Goal: Entertainment & Leisure: Consume media (video, audio)

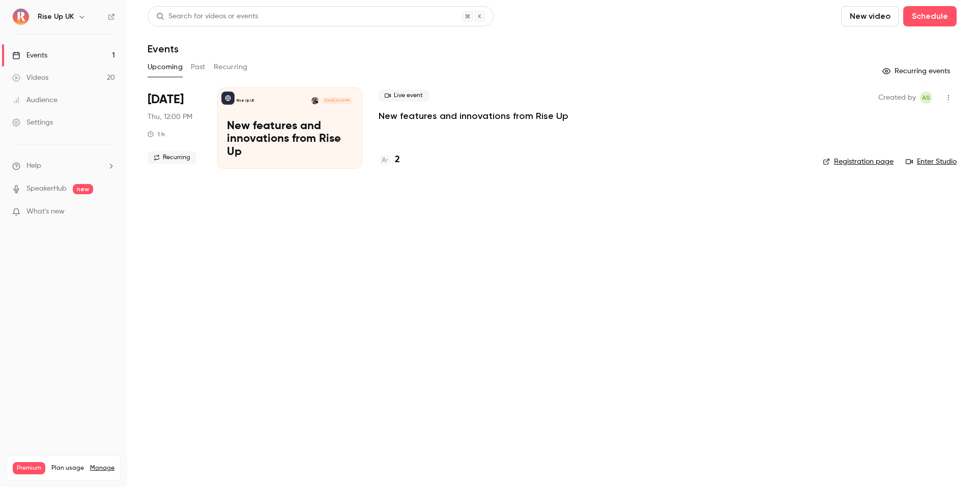
click at [65, 18] on h6 "Rise Up UK" at bounding box center [56, 17] width 36 height 10
click at [76, 19] on button "button" at bounding box center [82, 17] width 12 height 12
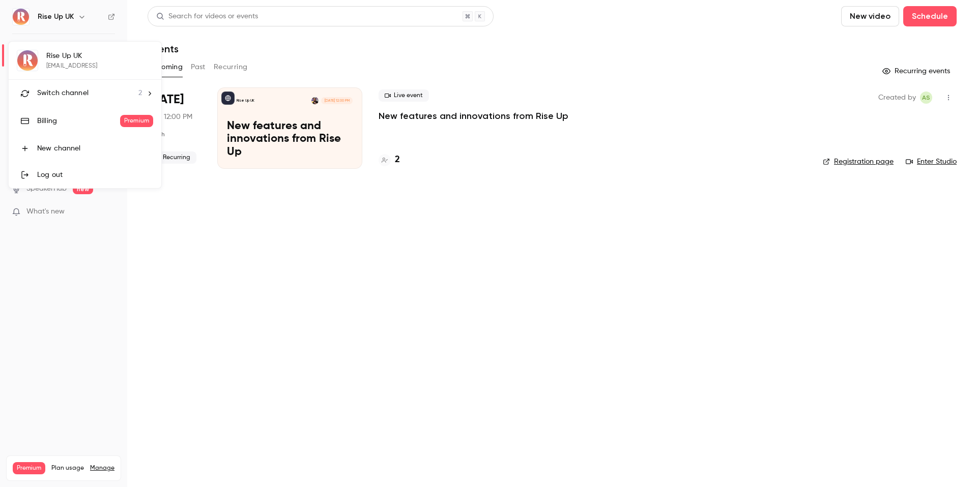
click at [77, 88] on span "Switch channel" at bounding box center [62, 93] width 51 height 11
click at [80, 87] on div "Rise Up FR" at bounding box center [95, 85] width 116 height 10
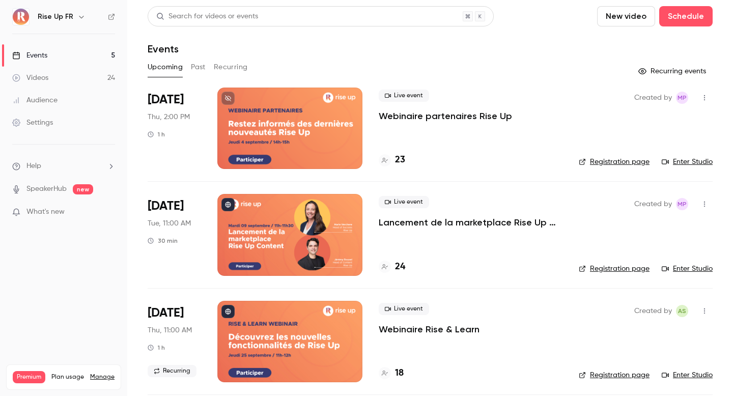
click at [607, 161] on link "Registration page" at bounding box center [613, 162] width 71 height 10
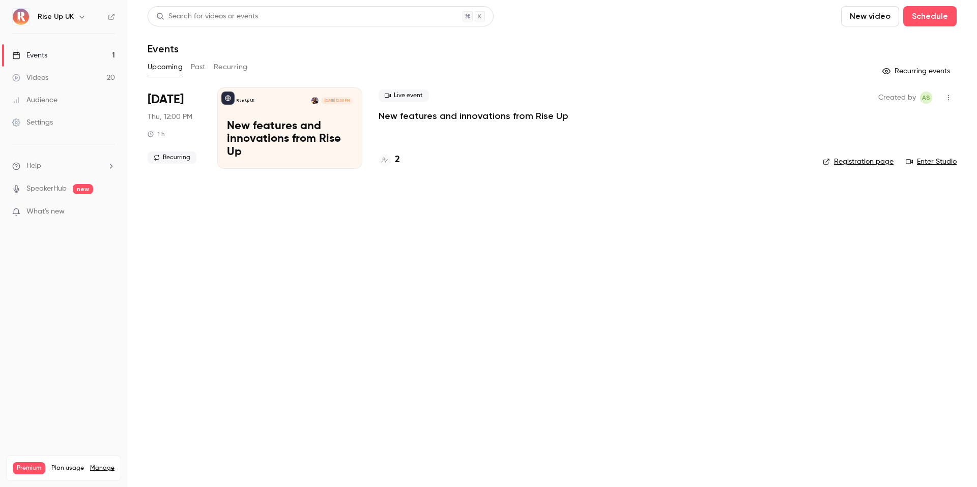
click at [79, 15] on icon "button" at bounding box center [82, 17] width 8 height 8
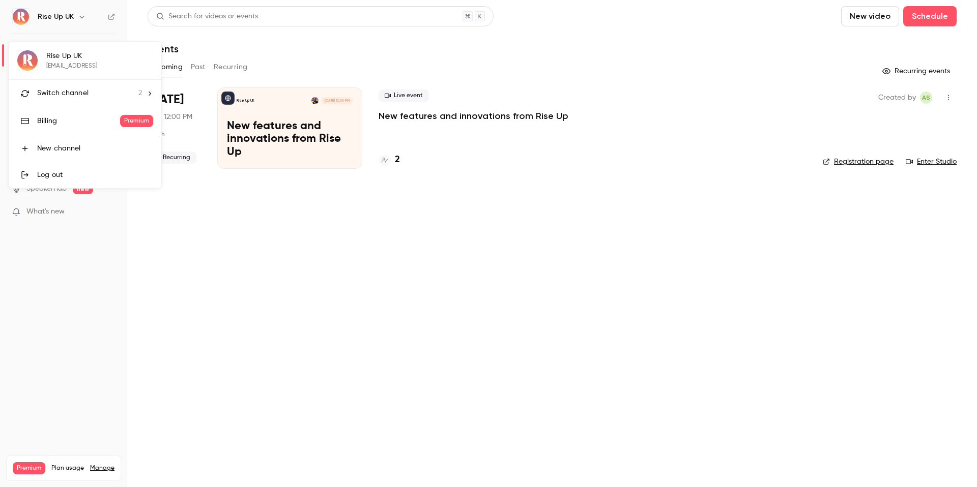
click at [91, 98] on div "Switch channel 2" at bounding box center [89, 93] width 105 height 11
click at [95, 85] on div "Rise Up FR" at bounding box center [95, 85] width 116 height 10
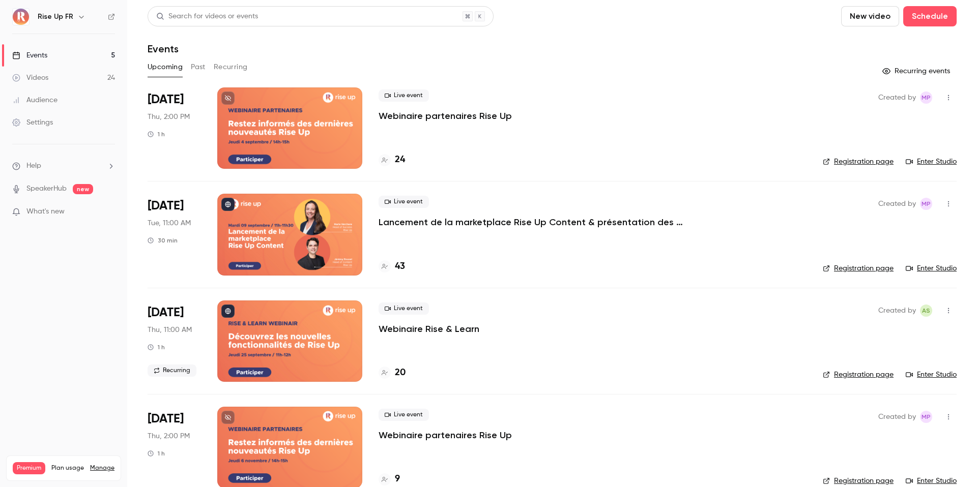
click at [72, 76] on link "Videos 24" at bounding box center [63, 78] width 127 height 22
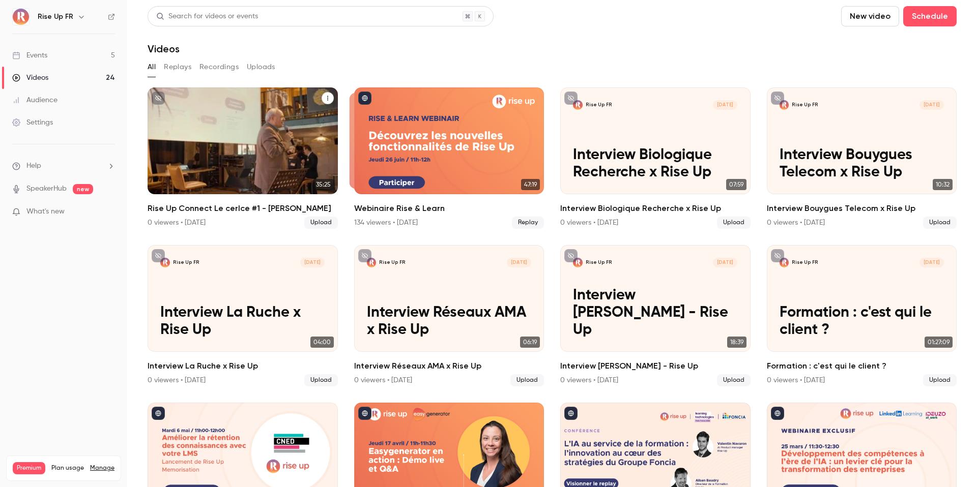
click at [249, 161] on p "Rise Up Connect Le cerlce #1 - [PERSON_NAME]" at bounding box center [242, 156] width 164 height 52
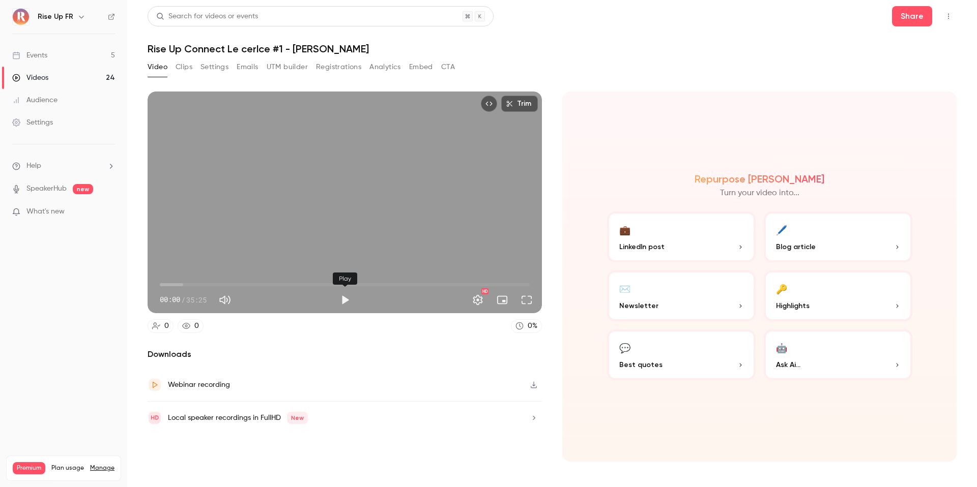
click at [346, 303] on button "Play" at bounding box center [345, 300] width 20 height 20
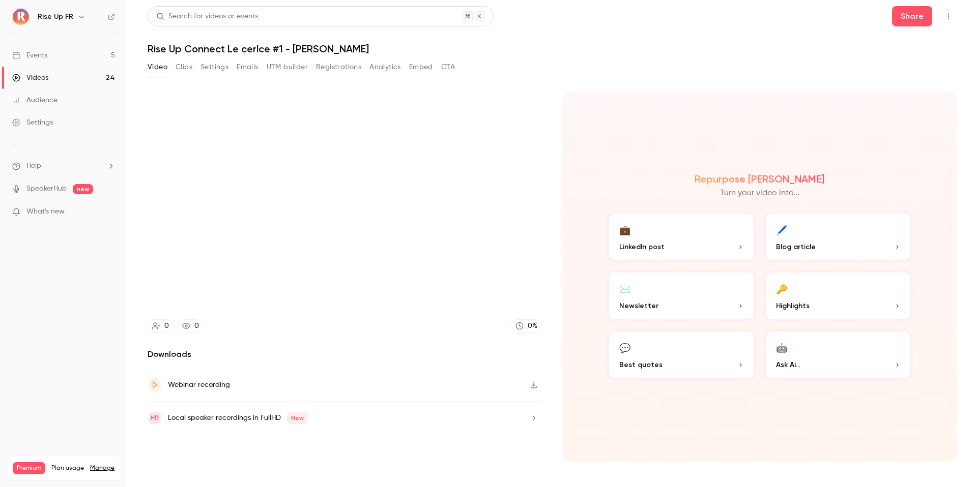
type input "***"
click at [182, 65] on button "Clips" at bounding box center [184, 67] width 17 height 16
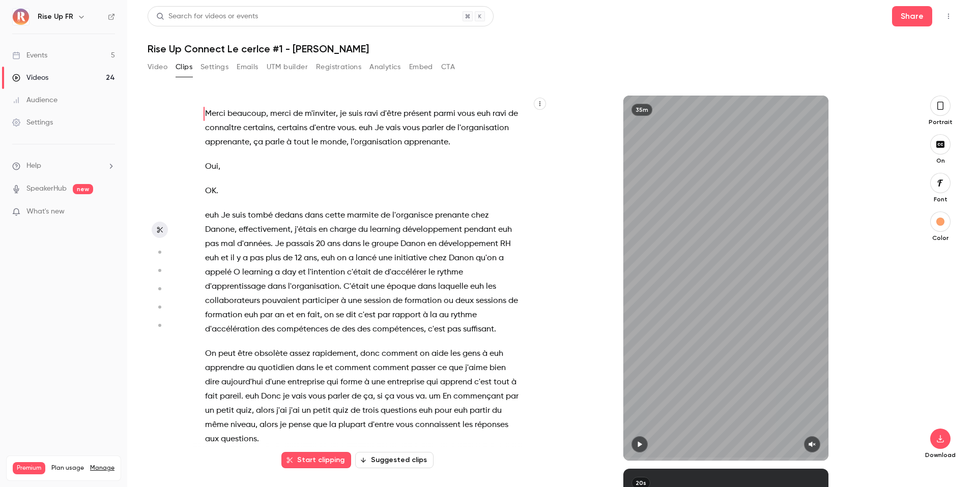
click at [936, 101] on icon "button" at bounding box center [940, 105] width 8 height 11
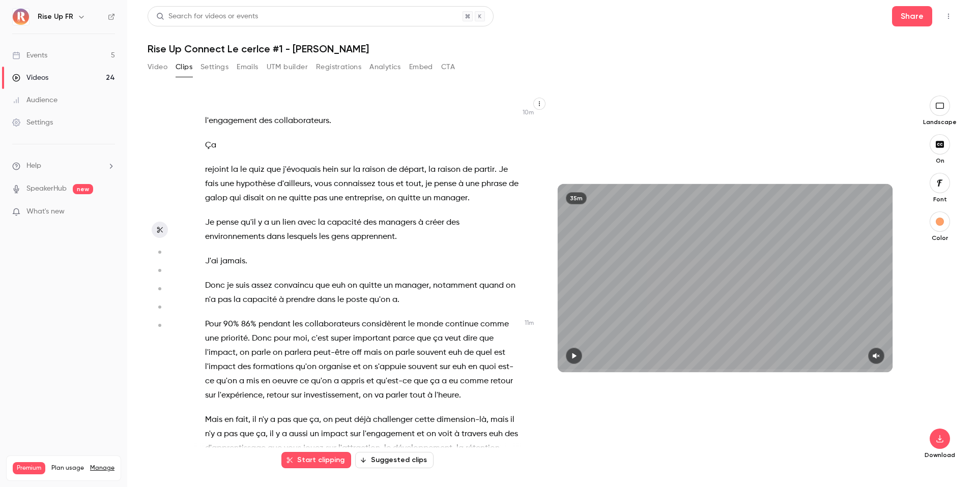
scroll to position [3014, 0]
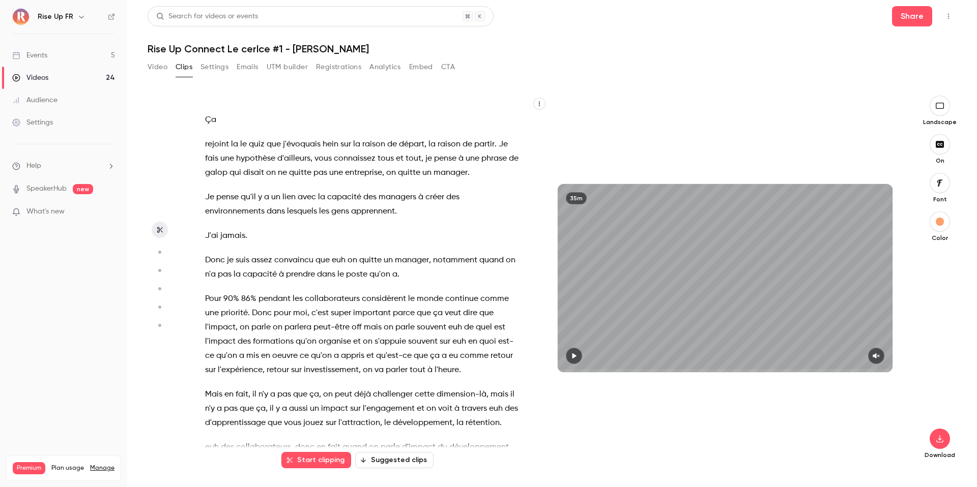
click at [206, 292] on span "Pour" at bounding box center [213, 299] width 16 height 14
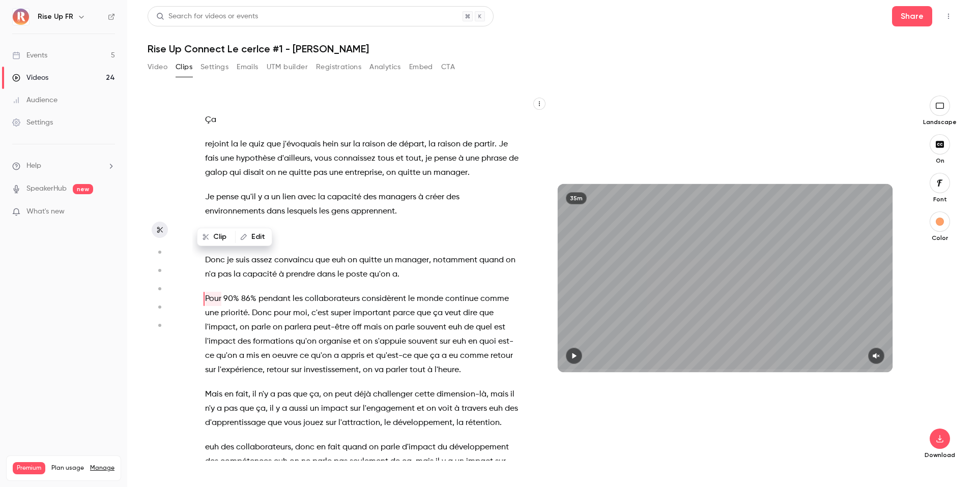
scroll to position [2944, 0]
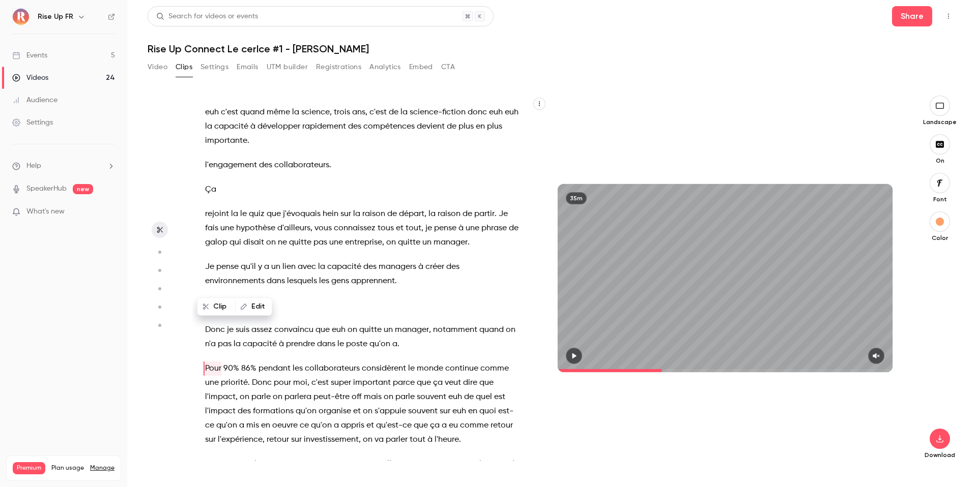
click at [577, 356] on icon "button" at bounding box center [574, 356] width 8 height 7
click at [873, 355] on icon "button" at bounding box center [876, 356] width 8 height 7
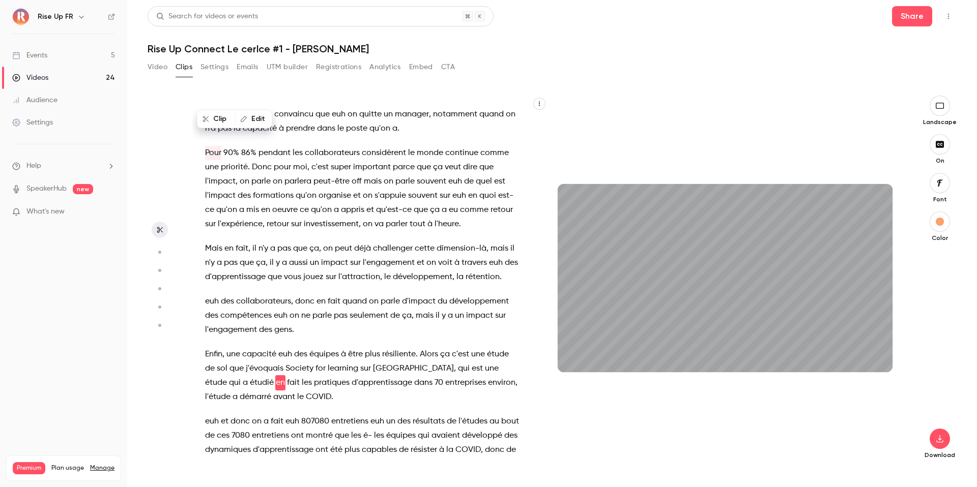
scroll to position [3174, 0]
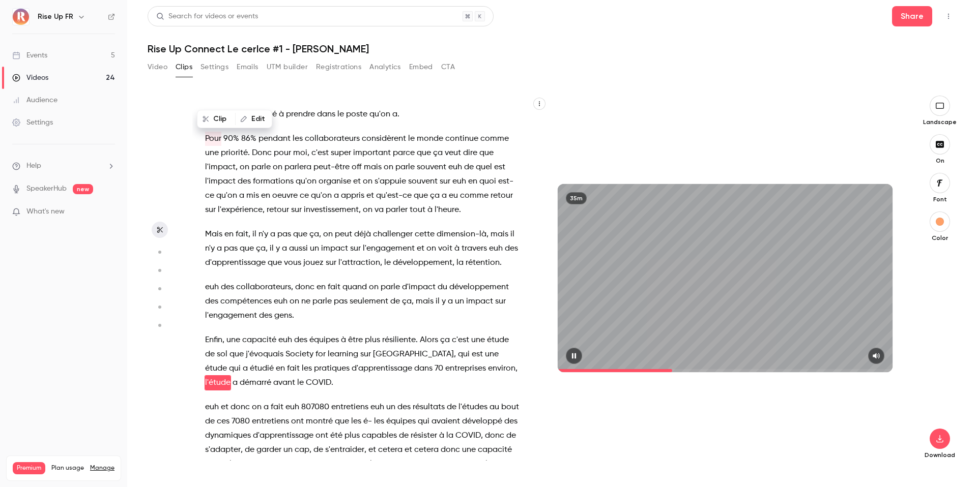
click at [320, 411] on p "euh et donc on a fait euh 807080 entretiens euh un des résultats de l'études au…" at bounding box center [362, 450] width 314 height 100
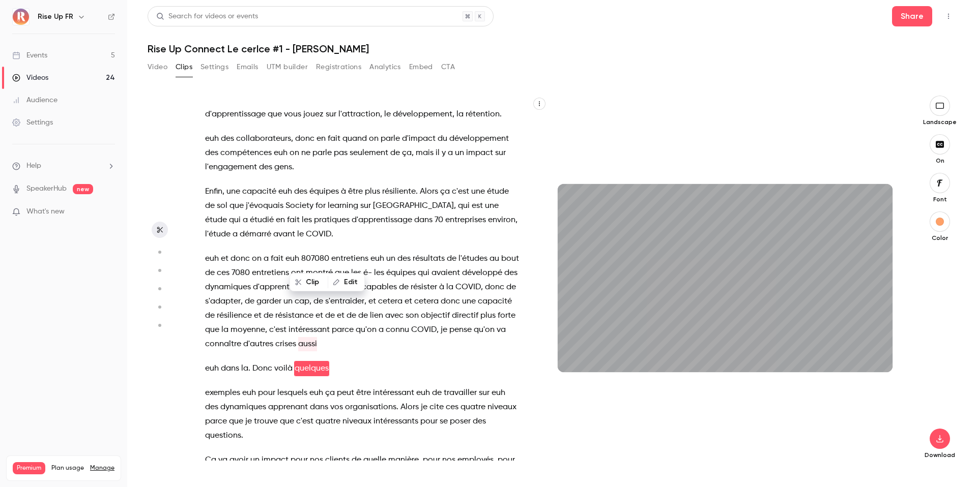
scroll to position [3347, 0]
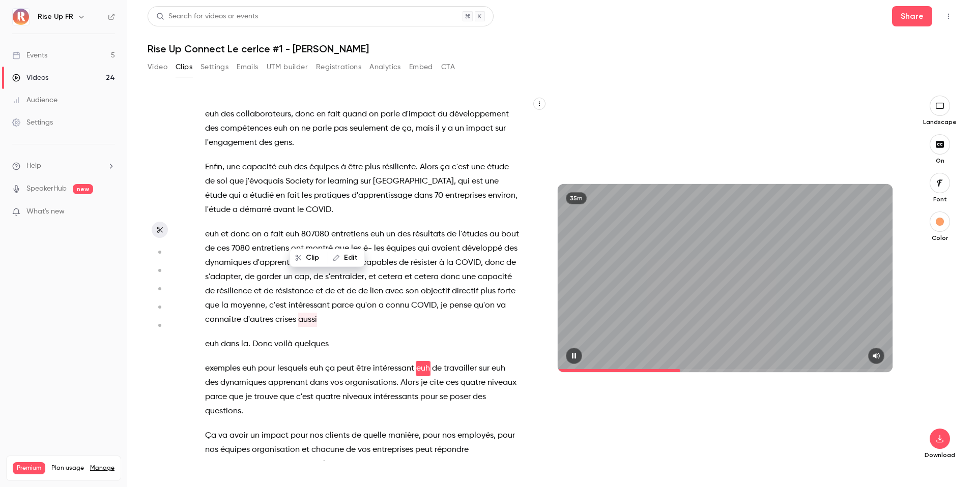
click at [575, 357] on icon "button" at bounding box center [574, 357] width 4 height 6
click at [575, 358] on icon "button" at bounding box center [574, 356] width 8 height 7
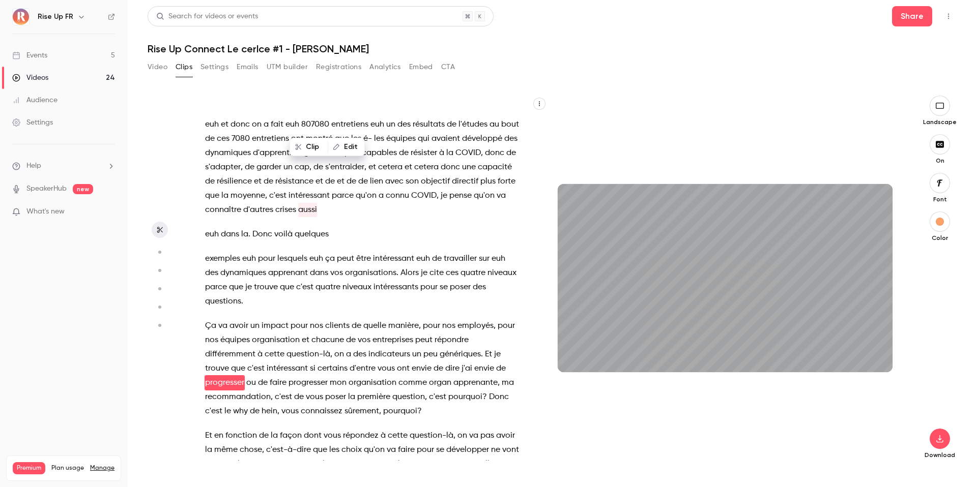
scroll to position [3471, 0]
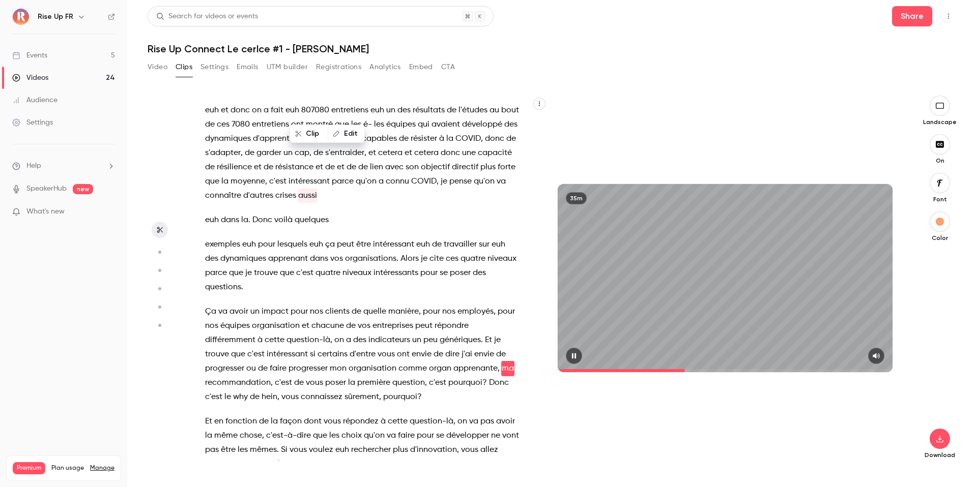
click at [577, 363] on span at bounding box center [725, 371] width 335 height 16
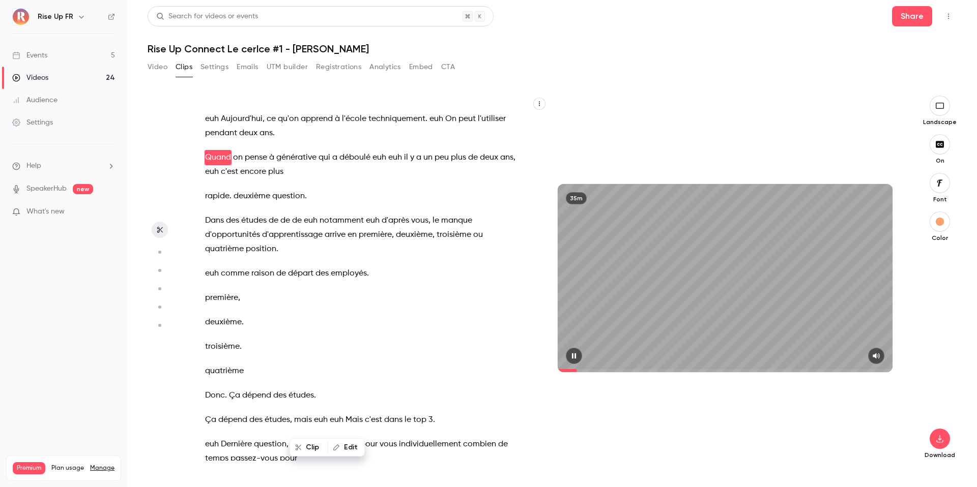
scroll to position [398, 0]
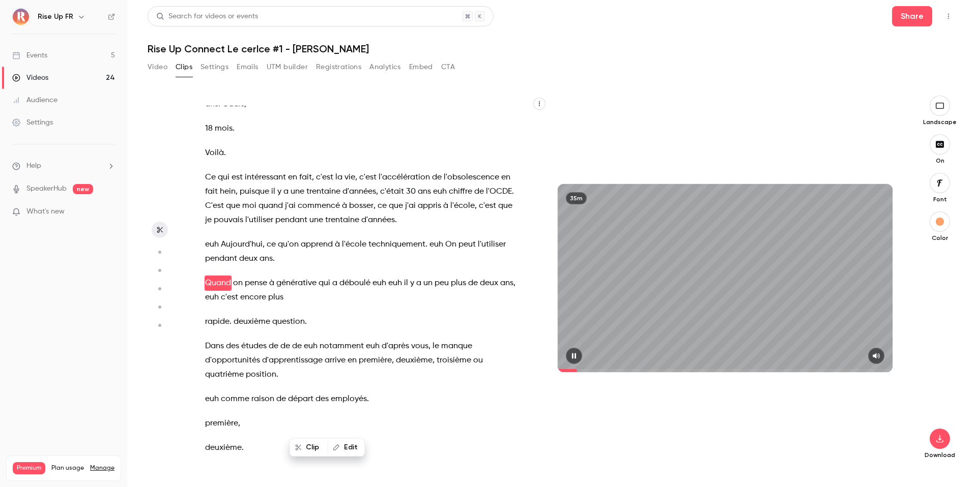
click at [575, 355] on icon "button" at bounding box center [574, 357] width 4 height 6
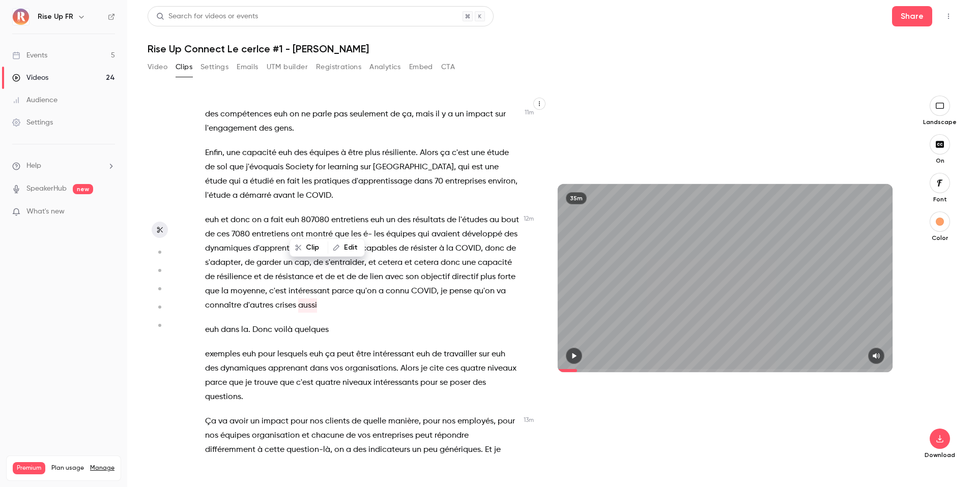
scroll to position [3363, 0]
click at [398, 470] on span "comme" at bounding box center [412, 477] width 28 height 14
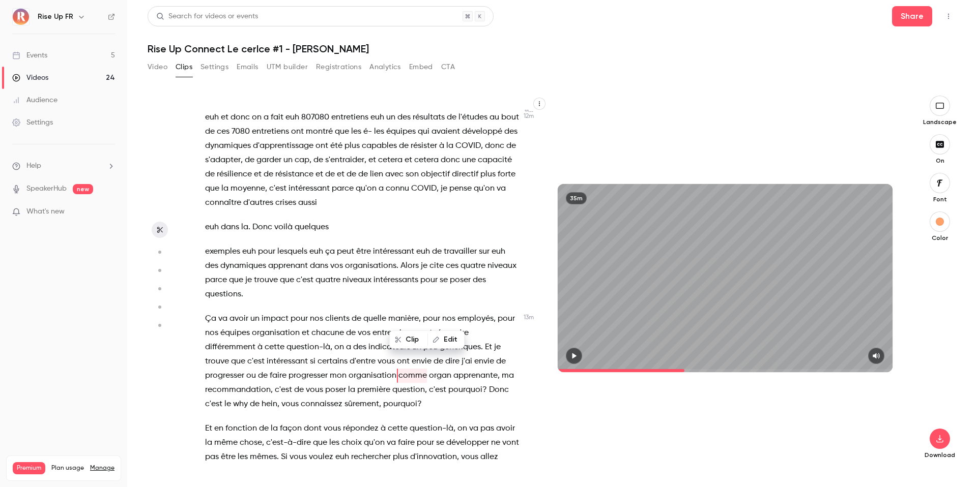
scroll to position [3471, 0]
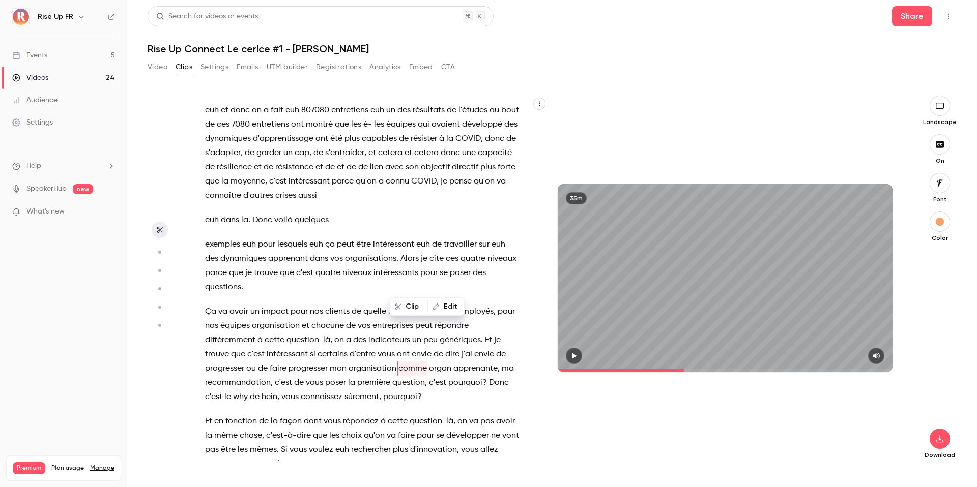
click at [575, 356] on icon "button" at bounding box center [574, 357] width 4 height 6
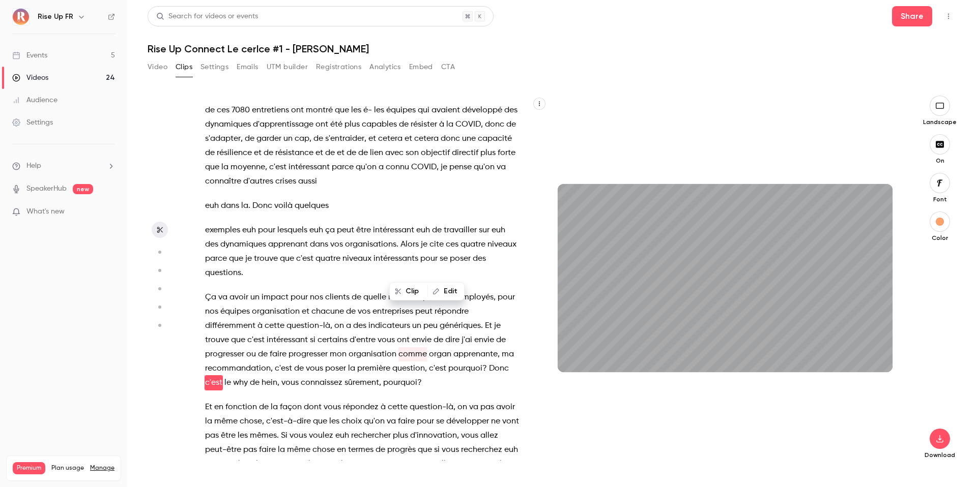
scroll to position [3500, 0]
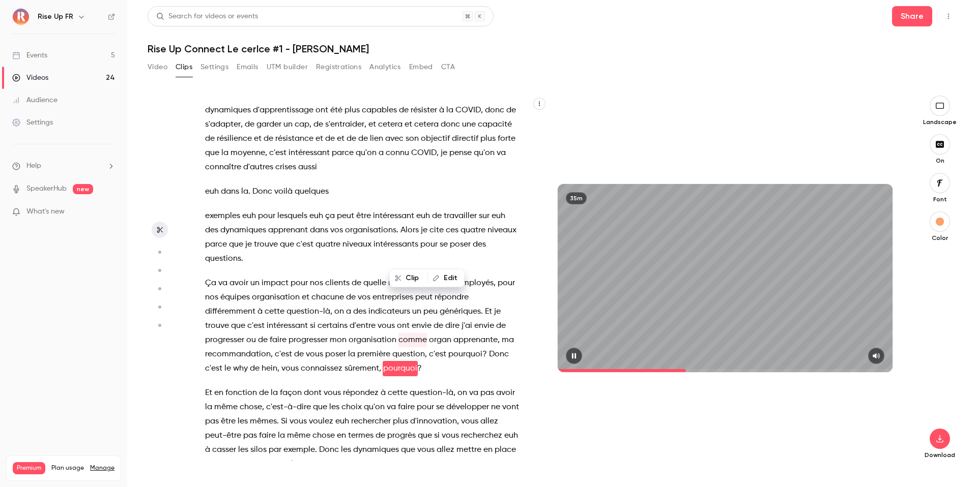
click at [571, 356] on icon "button" at bounding box center [574, 356] width 8 height 7
click at [281, 347] on span "c'est" at bounding box center [283, 354] width 17 height 14
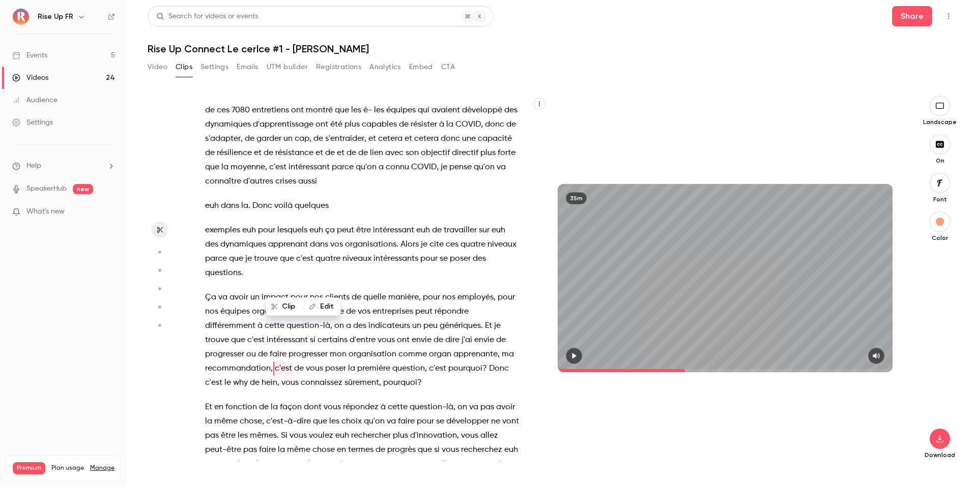
click at [575, 356] on icon "button" at bounding box center [574, 357] width 4 height 6
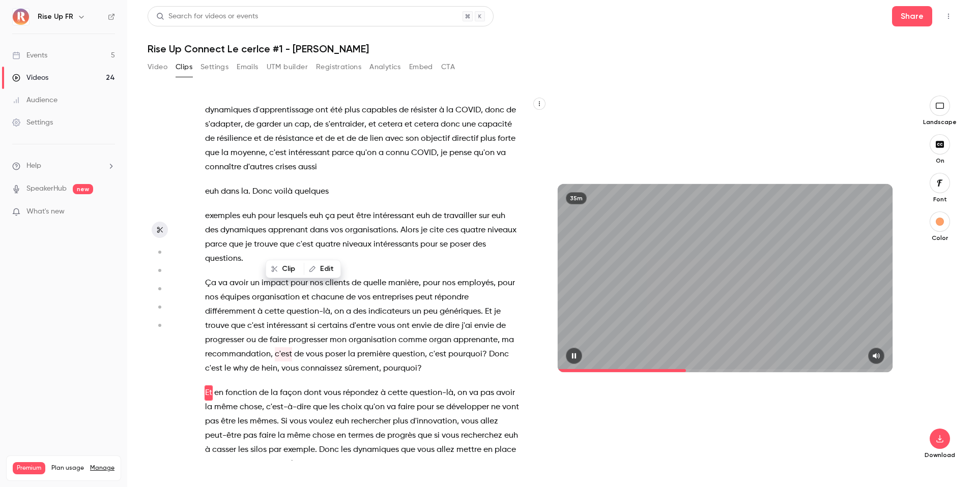
scroll to position [3524, 0]
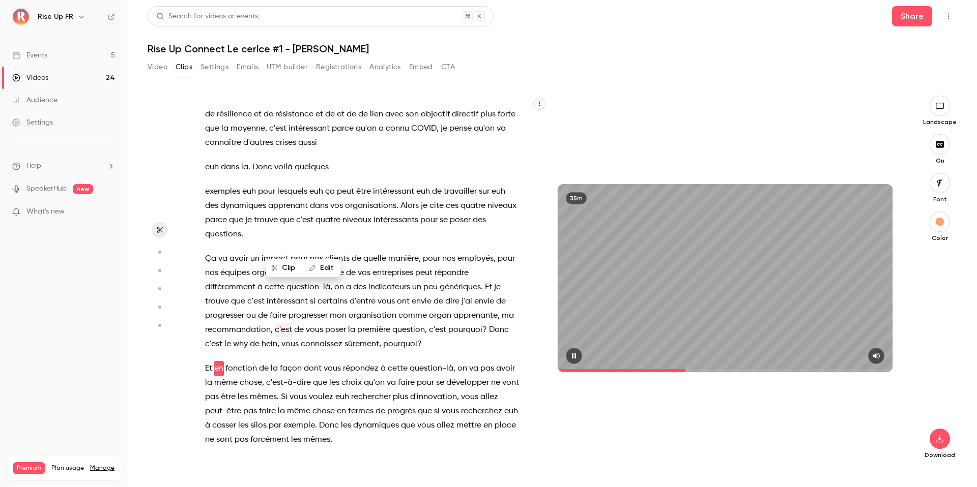
click at [574, 359] on icon "button" at bounding box center [574, 356] width 8 height 7
click at [573, 358] on icon "button" at bounding box center [574, 357] width 4 height 6
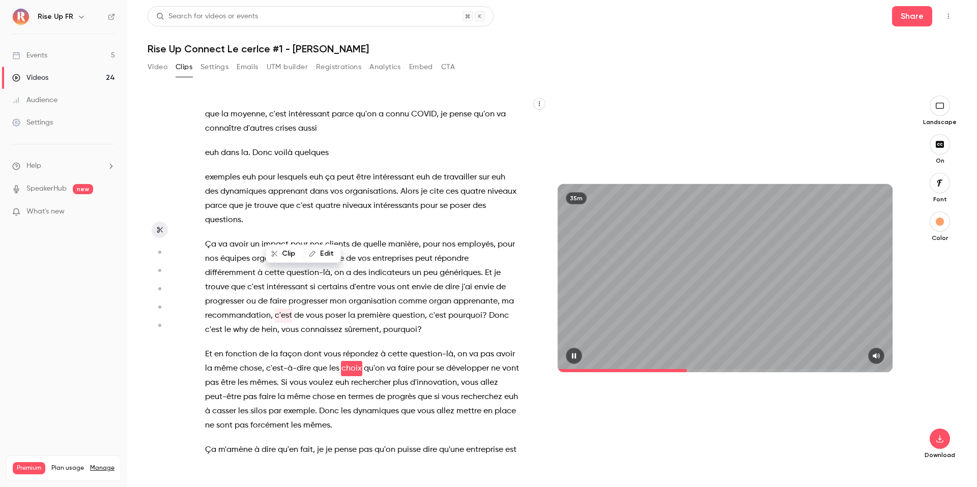
click at [575, 356] on icon "button" at bounding box center [574, 357] width 4 height 6
click at [575, 357] on icon "button" at bounding box center [574, 357] width 4 height 6
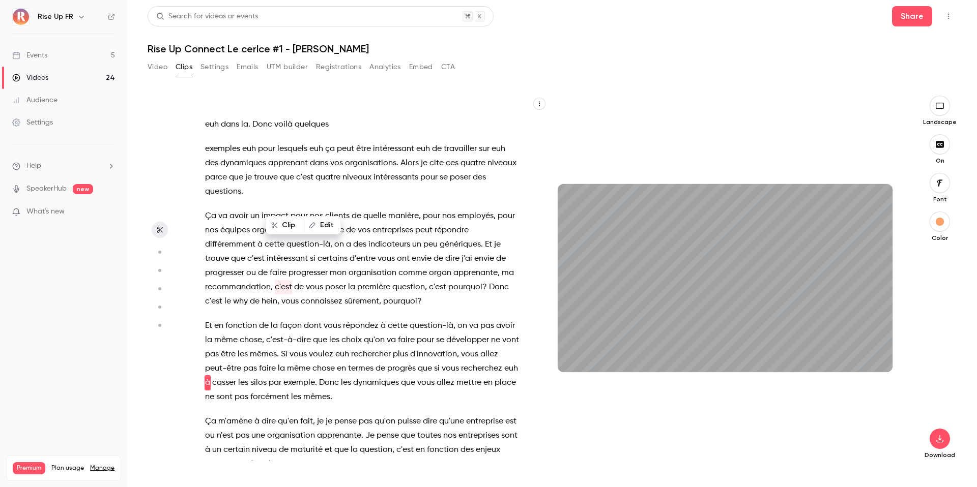
scroll to position [3581, 0]
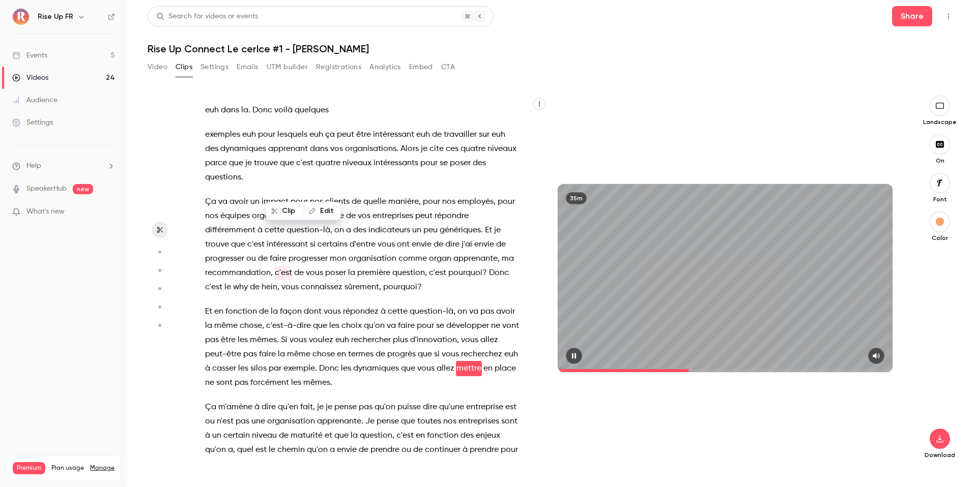
click at [575, 357] on icon "button" at bounding box center [574, 357] width 4 height 6
click at [575, 356] on icon "button" at bounding box center [574, 357] width 4 height 6
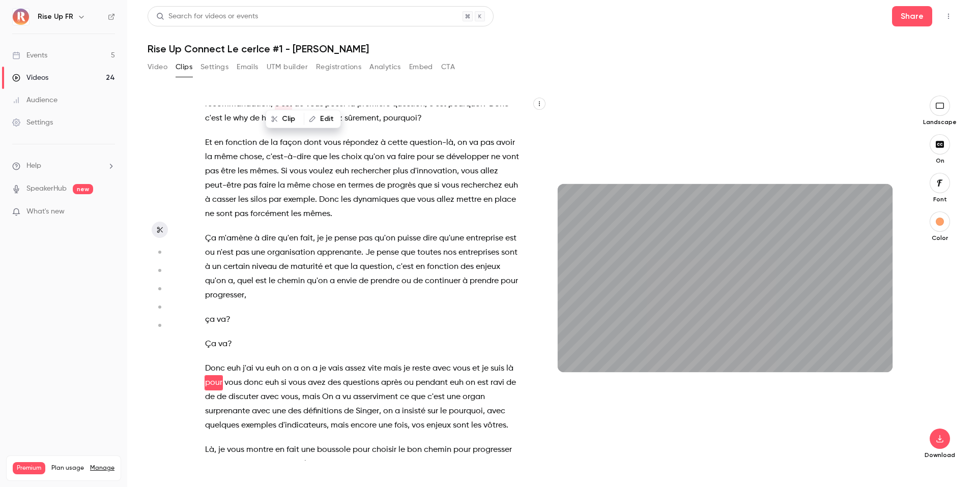
scroll to position [3764, 0]
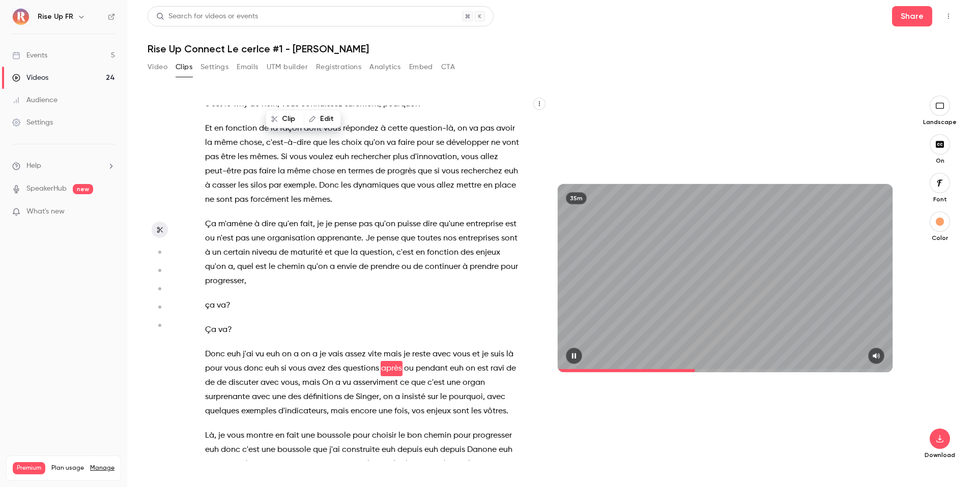
click at [575, 357] on icon "button" at bounding box center [574, 357] width 4 height 6
click at [573, 358] on icon "button" at bounding box center [574, 357] width 4 height 6
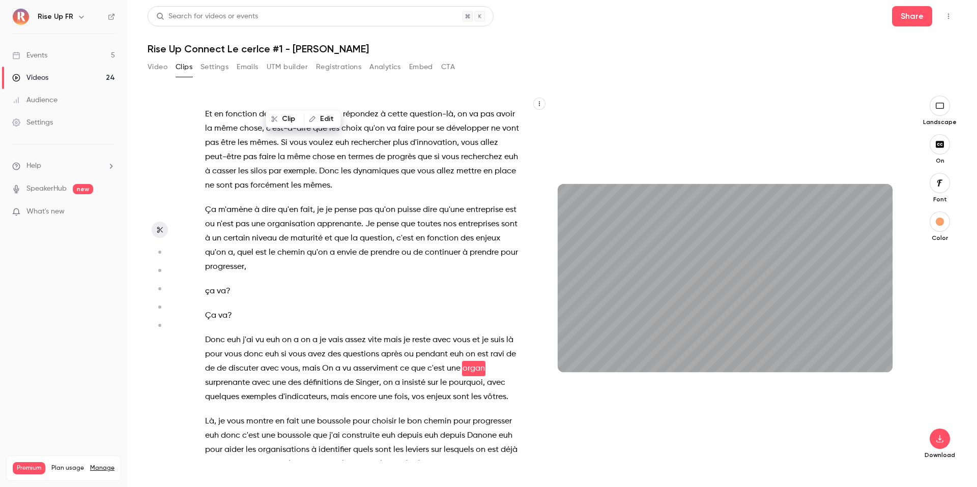
scroll to position [3793, 0]
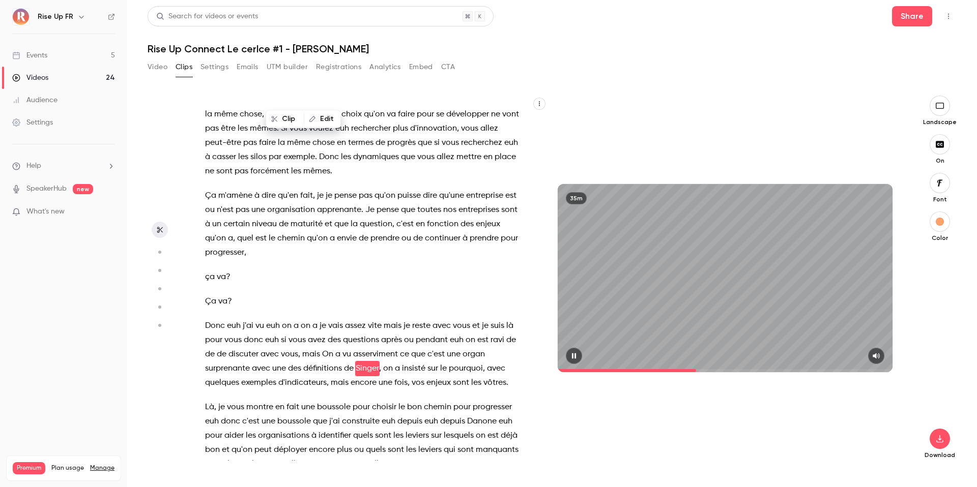
click at [577, 354] on icon "button" at bounding box center [574, 356] width 8 height 7
click at [574, 358] on icon "button" at bounding box center [574, 357] width 4 height 6
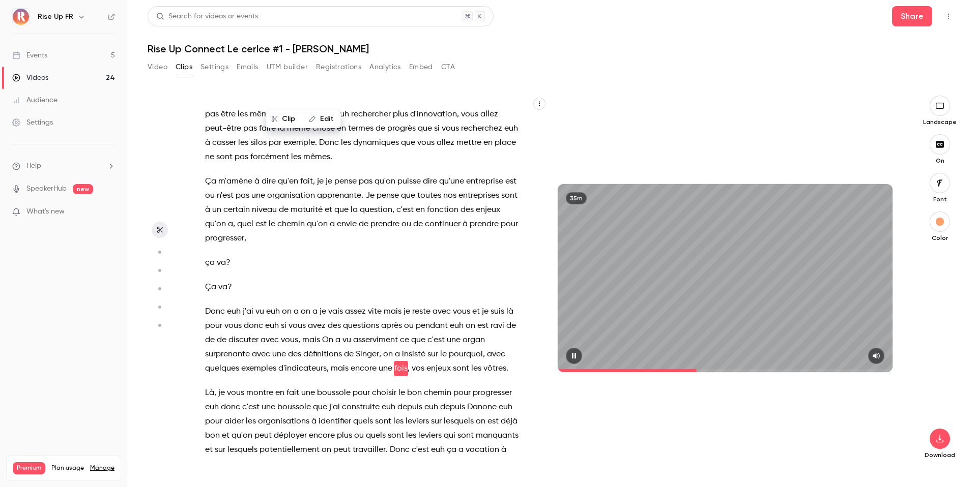
click at [576, 360] on icon "button" at bounding box center [574, 356] width 8 height 7
click at [573, 357] on icon "button" at bounding box center [574, 357] width 4 height 6
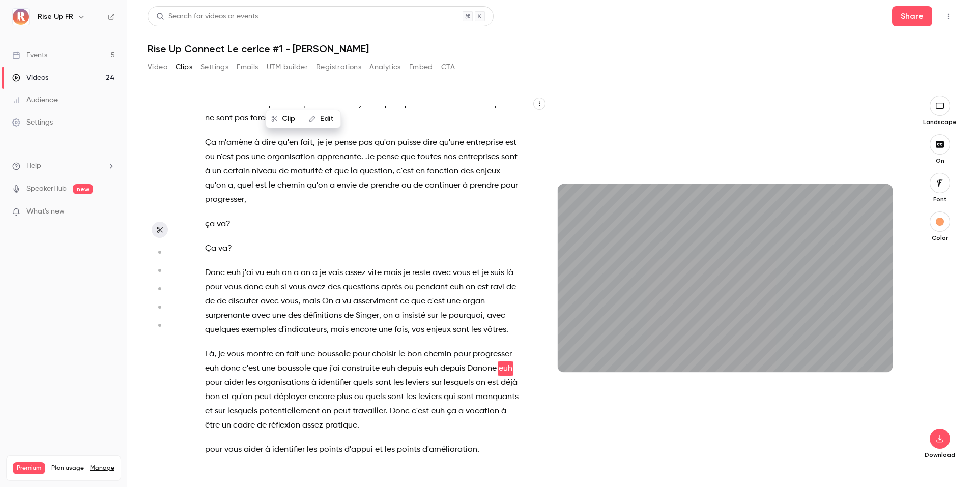
scroll to position [3860, 0]
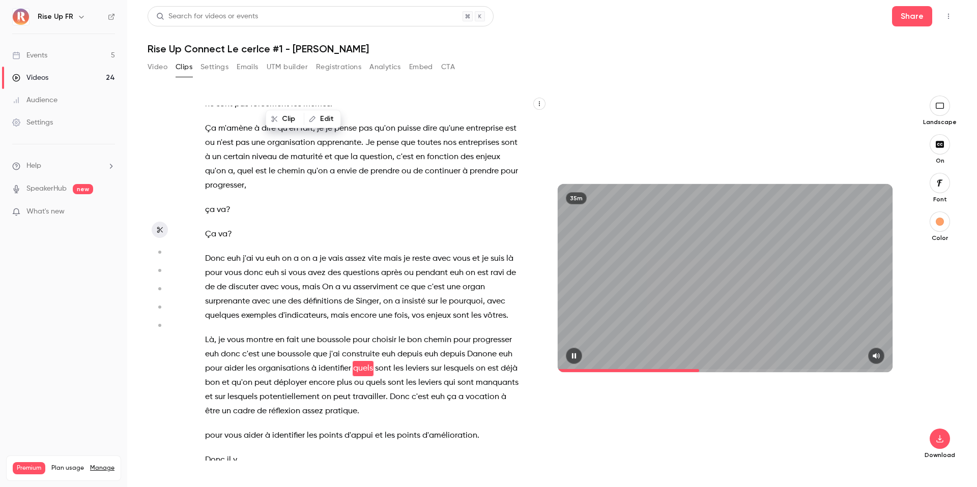
click at [576, 358] on icon "button" at bounding box center [574, 356] width 8 height 7
click at [575, 358] on icon "button" at bounding box center [574, 356] width 8 height 7
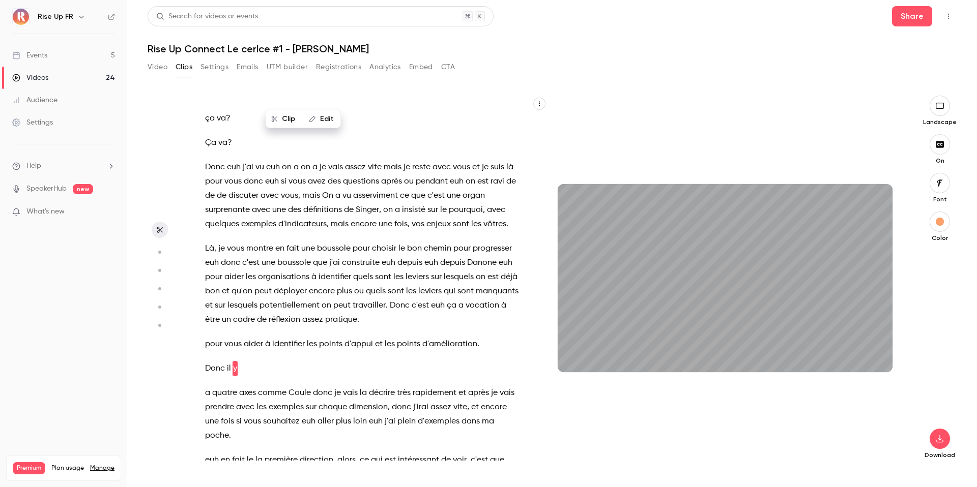
scroll to position [3976, 0]
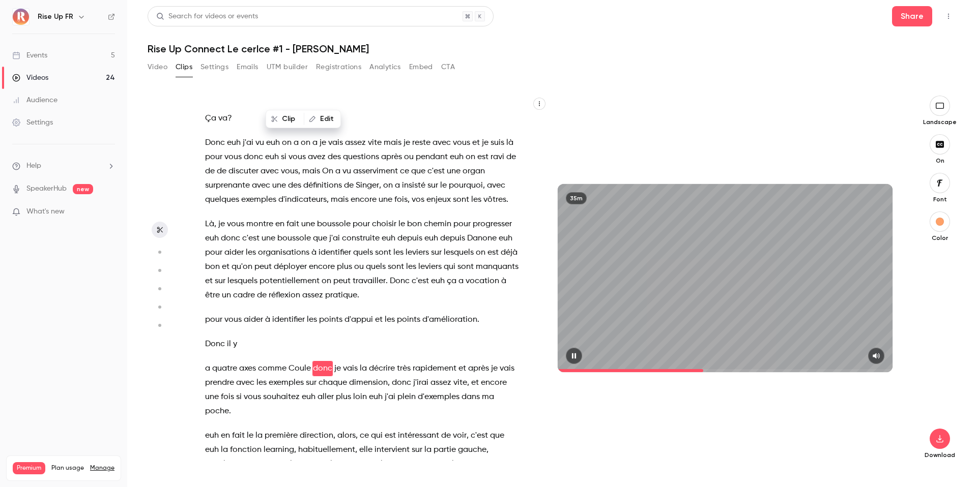
click at [574, 358] on icon "button" at bounding box center [574, 356] width 8 height 7
click at [577, 357] on icon "button" at bounding box center [574, 356] width 8 height 7
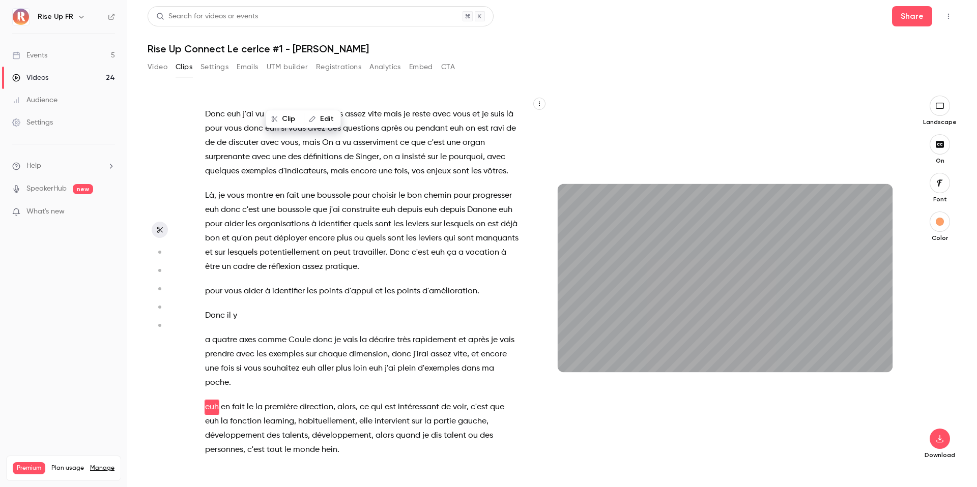
scroll to position [4029, 0]
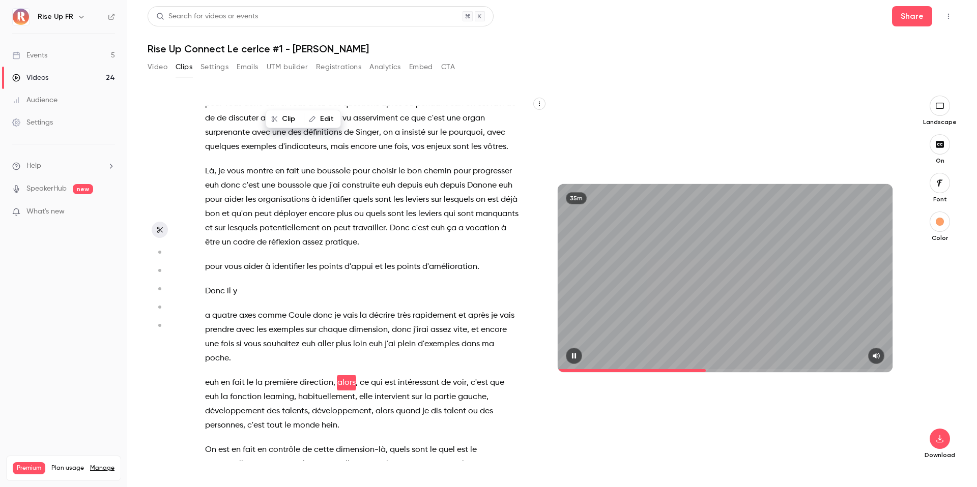
click at [574, 358] on icon "button" at bounding box center [574, 356] width 8 height 7
click at [576, 359] on icon "button" at bounding box center [574, 356] width 8 height 7
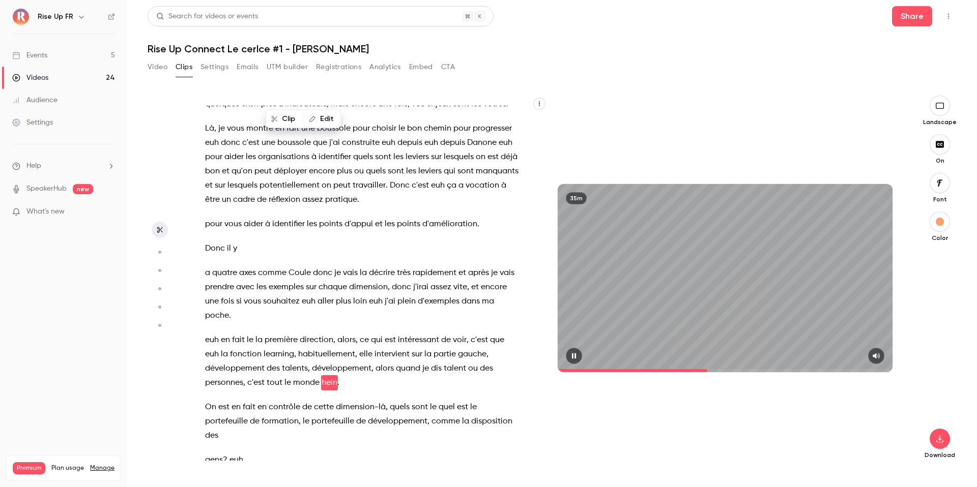
scroll to position [4096, 0]
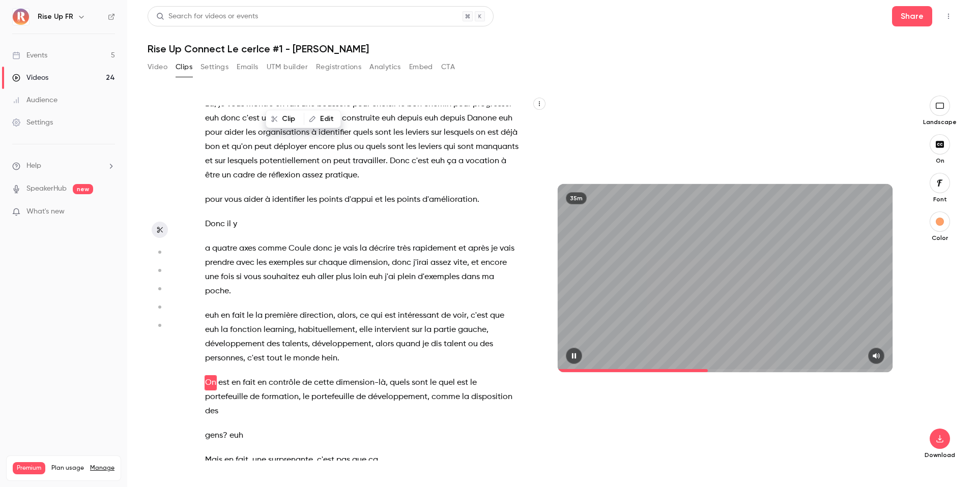
click at [571, 353] on icon "button" at bounding box center [574, 356] width 8 height 7
click at [575, 355] on icon "button" at bounding box center [574, 356] width 8 height 7
click at [575, 355] on icon "button" at bounding box center [574, 357] width 4 height 6
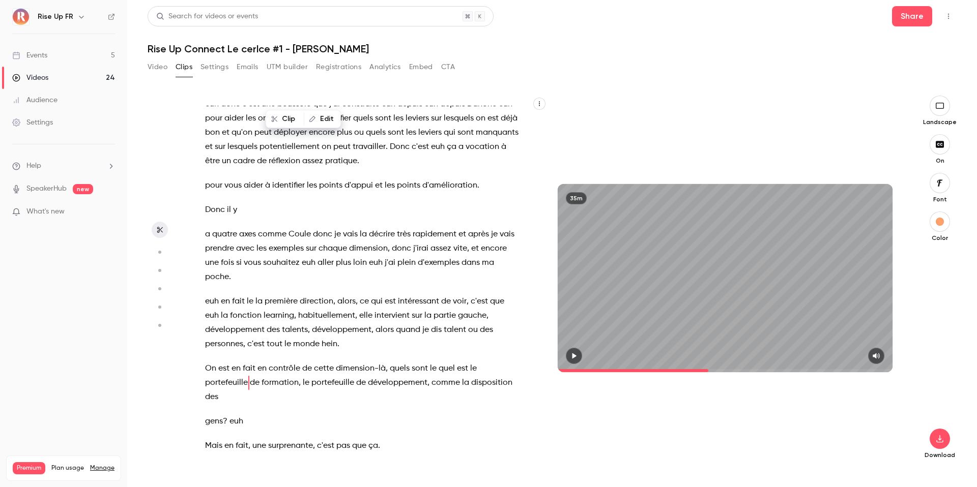
click at [572, 357] on icon "button" at bounding box center [574, 357] width 4 height 6
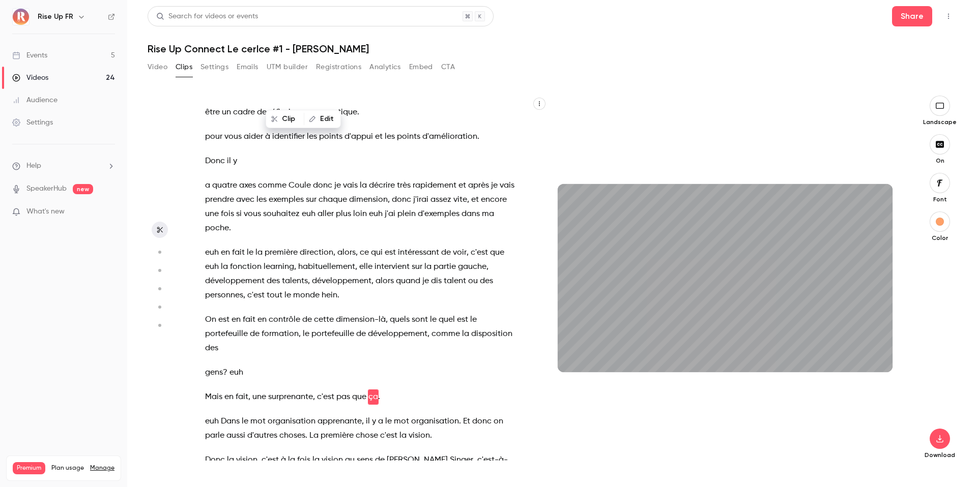
scroll to position [4183, 0]
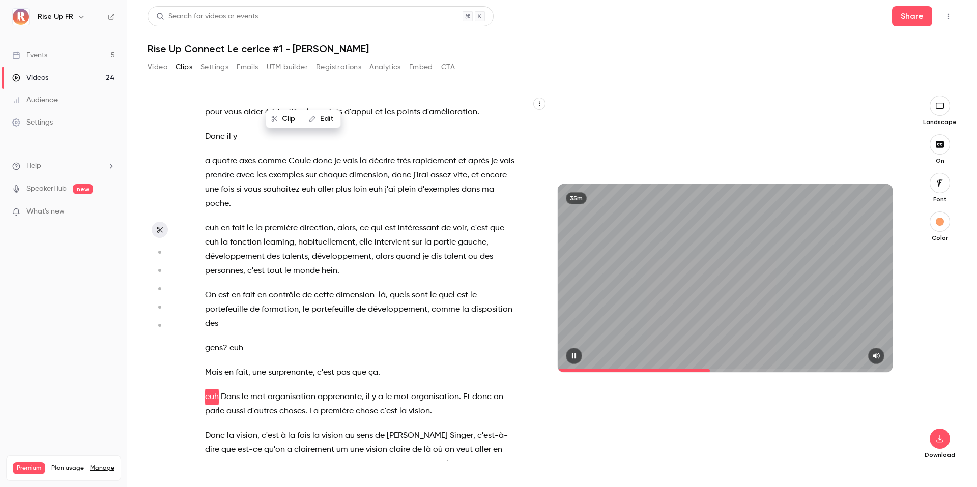
click at [575, 354] on icon "button" at bounding box center [574, 357] width 4 height 6
click at [575, 355] on icon "button" at bounding box center [574, 357] width 4 height 6
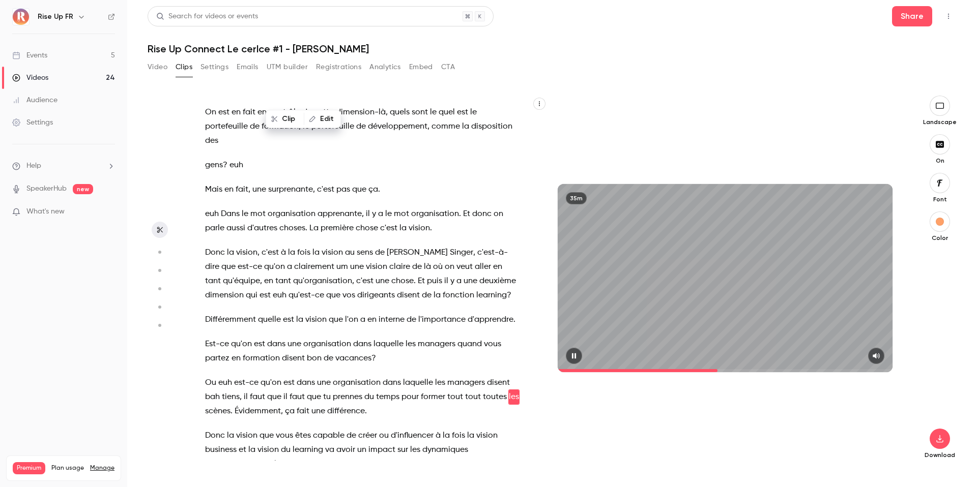
scroll to position [4381, 0]
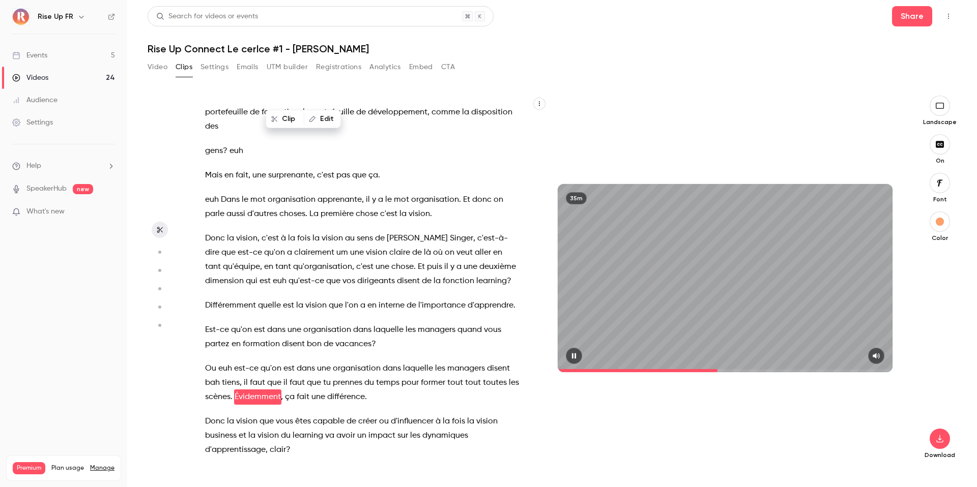
click at [575, 356] on icon "button" at bounding box center [574, 356] width 8 height 7
click at [572, 356] on icon "button" at bounding box center [574, 356] width 8 height 7
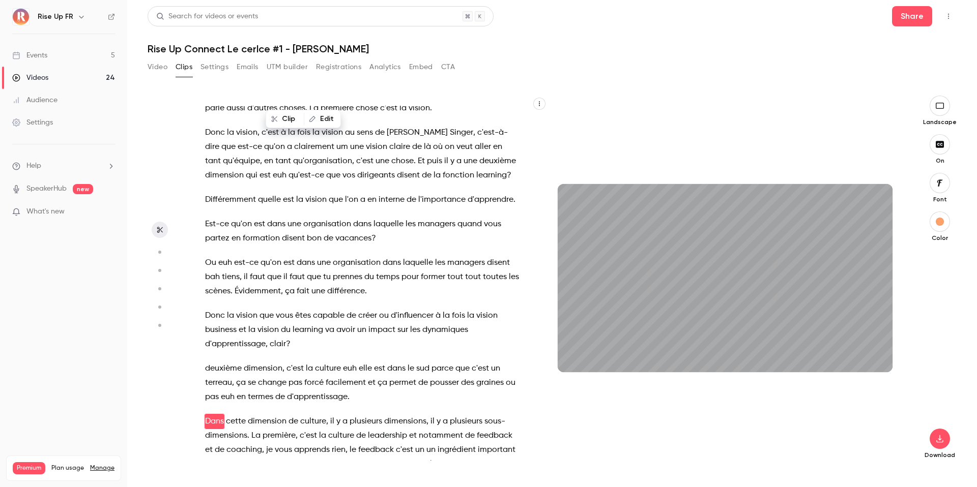
scroll to position [4511, 0]
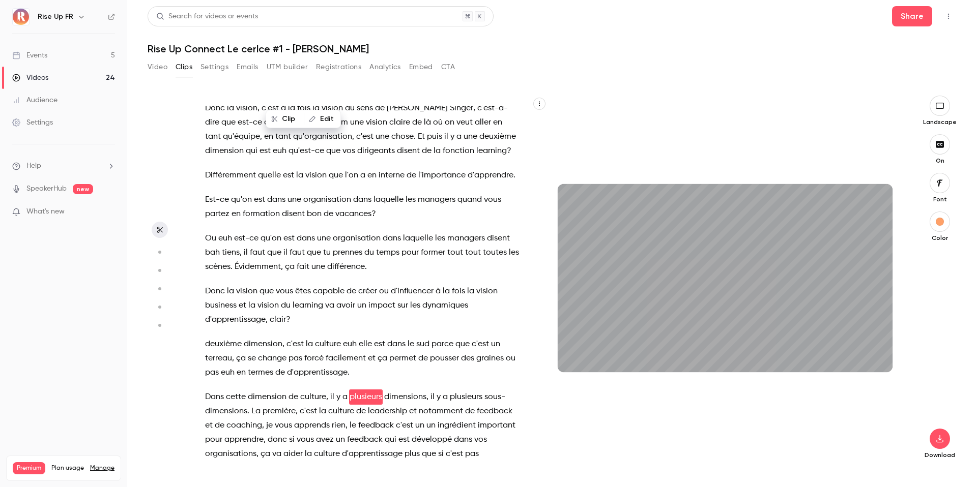
click at [241, 366] on span "en" at bounding box center [241, 373] width 9 height 14
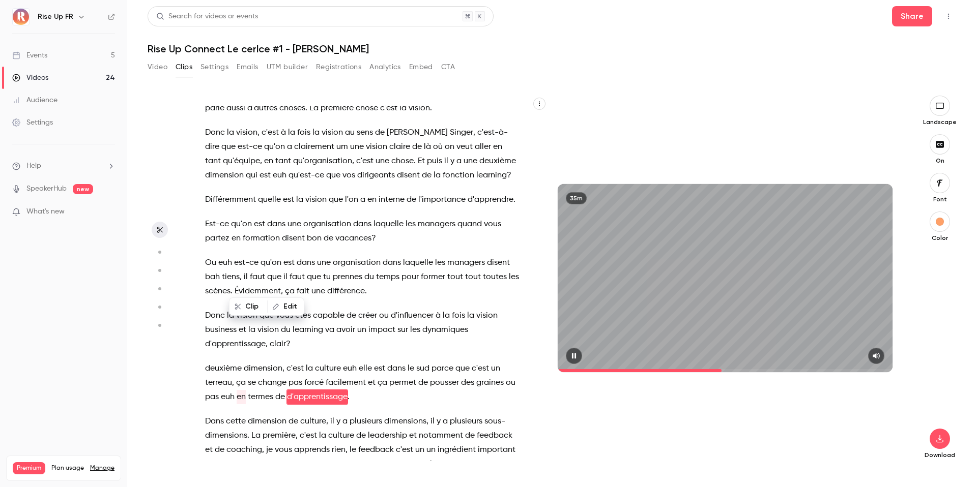
click at [600, 335] on div "35m" at bounding box center [725, 278] width 335 height 188
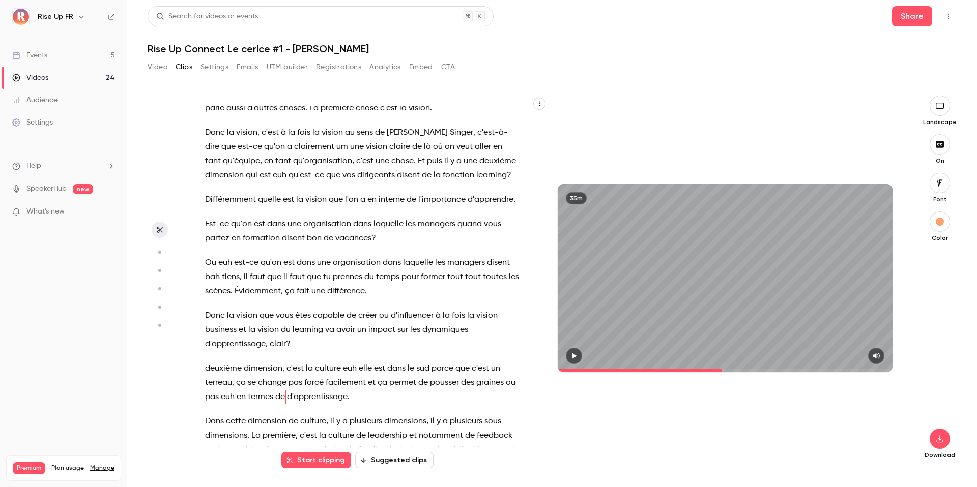
click at [575, 356] on icon "button" at bounding box center [574, 357] width 4 height 6
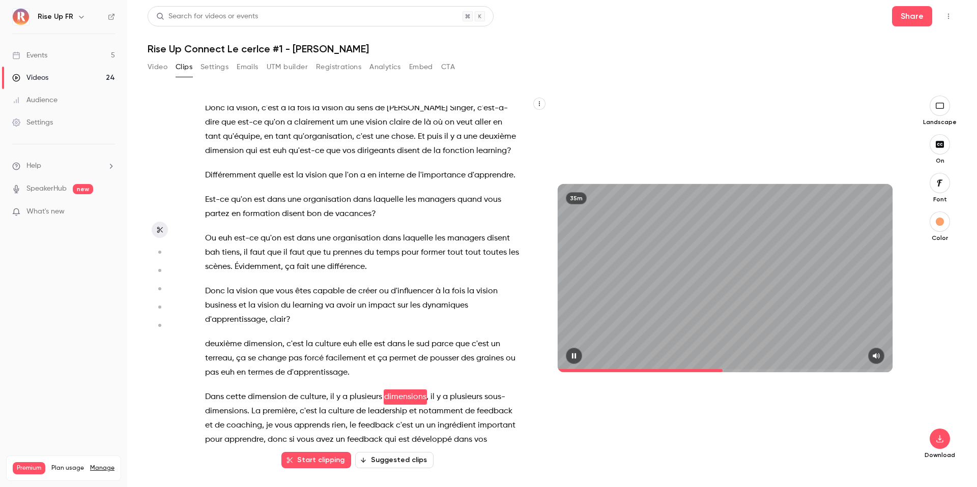
click at [577, 356] on icon "button" at bounding box center [574, 356] width 8 height 7
click at [208, 390] on span "Dans" at bounding box center [214, 397] width 19 height 14
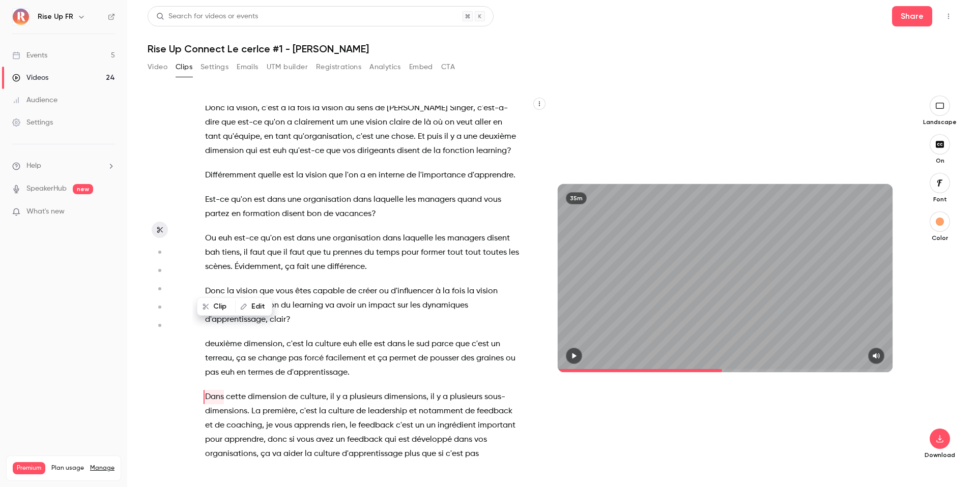
click at [571, 358] on icon "button" at bounding box center [574, 356] width 8 height 7
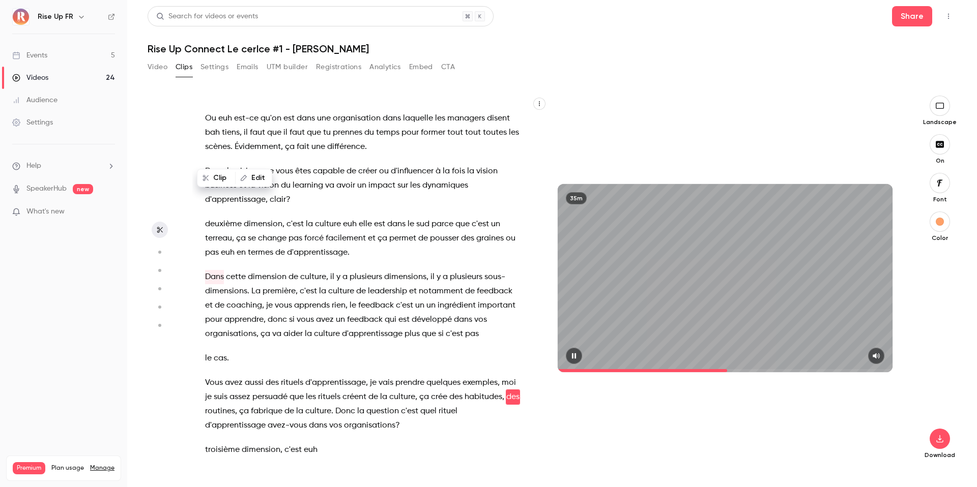
scroll to position [4645, 0]
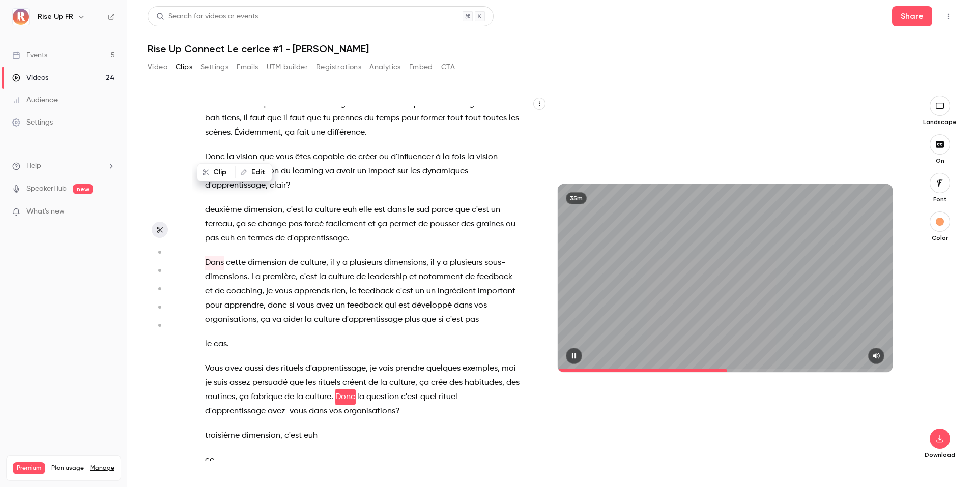
click at [575, 355] on icon "button" at bounding box center [574, 356] width 8 height 7
click at [572, 359] on icon "button" at bounding box center [574, 356] width 8 height 7
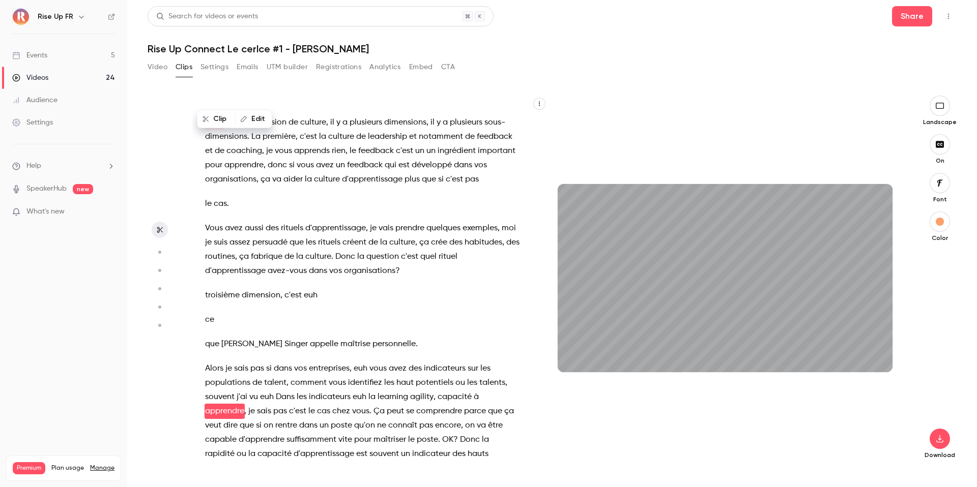
scroll to position [4800, 0]
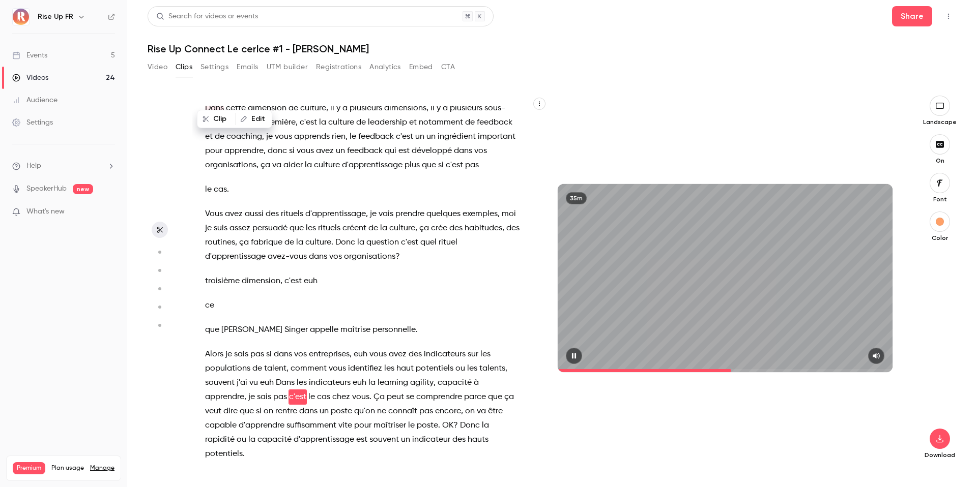
click at [573, 358] on icon "button" at bounding box center [574, 357] width 4 height 6
click at [576, 355] on icon "button" at bounding box center [574, 356] width 8 height 7
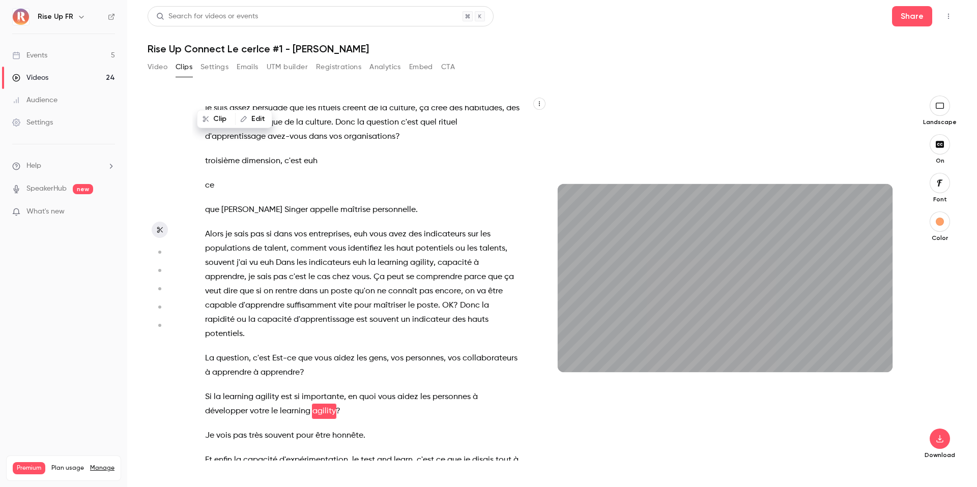
scroll to position [4944, 0]
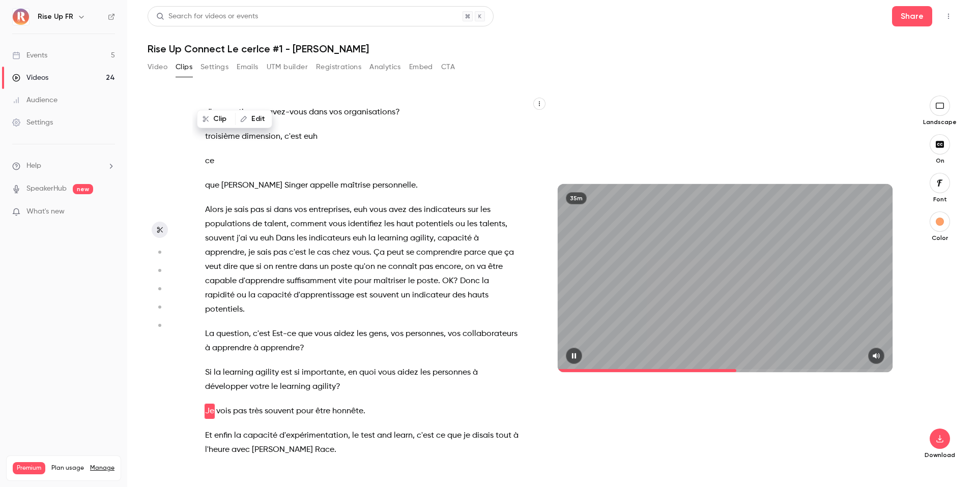
click at [572, 358] on icon "button" at bounding box center [574, 356] width 8 height 7
click at [574, 357] on icon "button" at bounding box center [574, 357] width 4 height 6
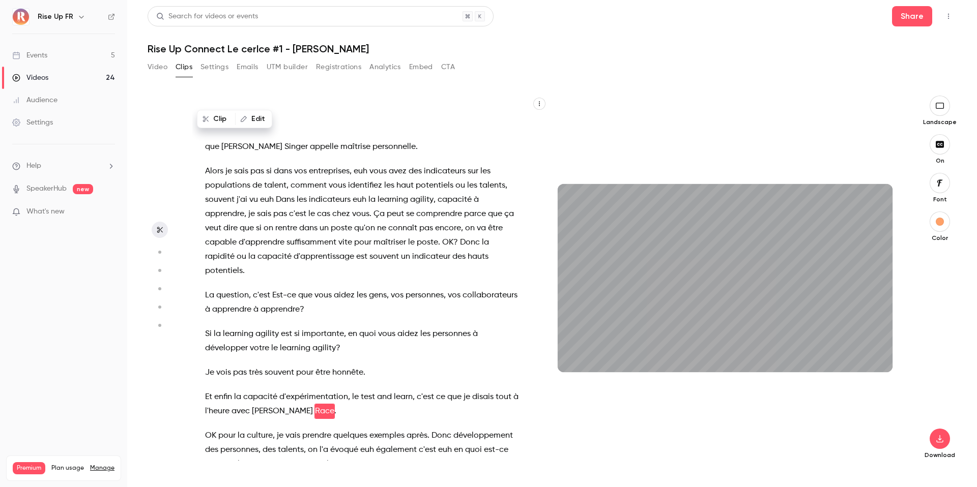
scroll to position [5007, 0]
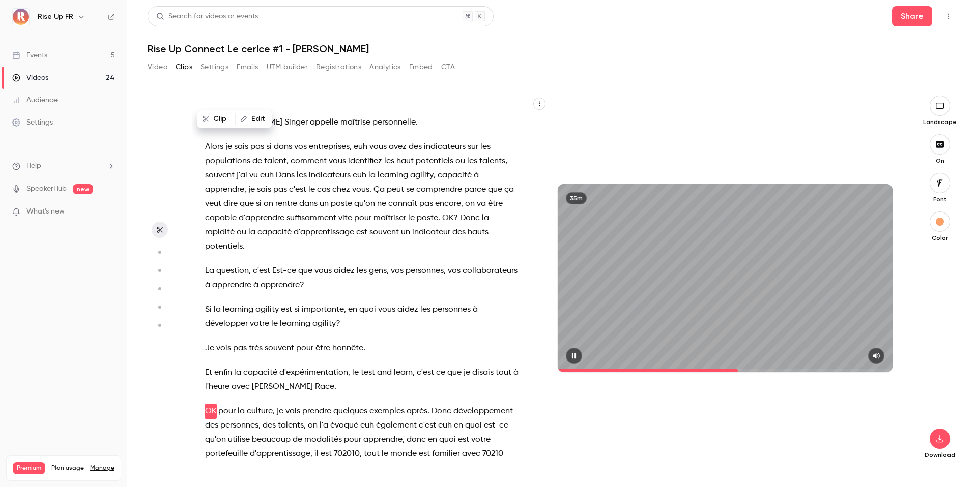
click at [645, 298] on div "35m" at bounding box center [725, 278] width 335 height 188
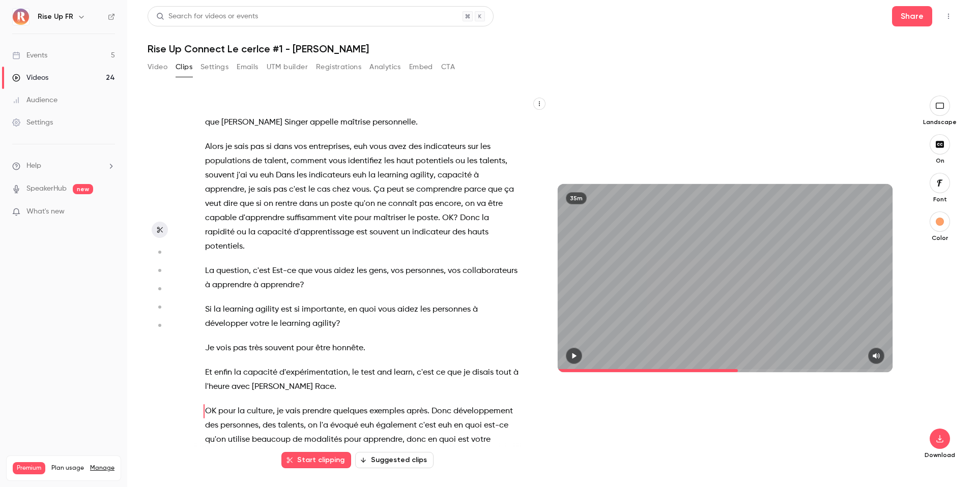
click at [235, 380] on span "avec" at bounding box center [240, 387] width 18 height 14
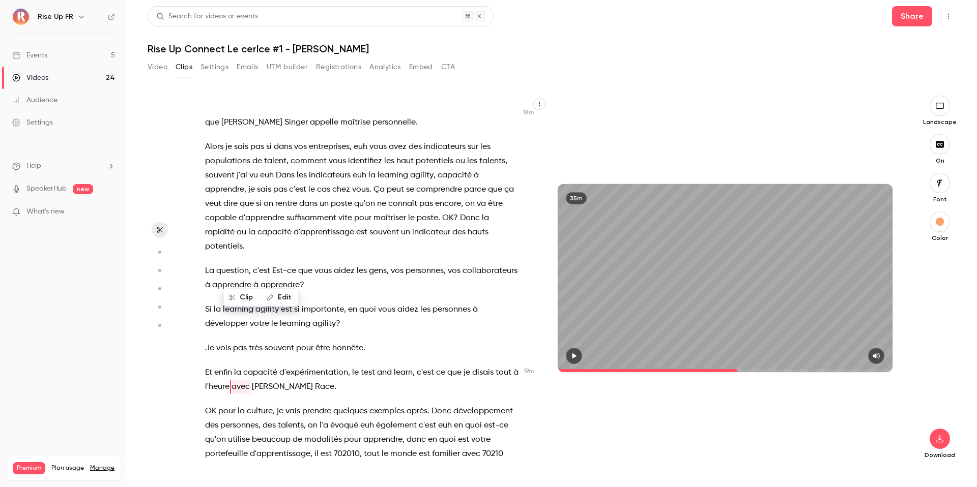
scroll to position [4983, 0]
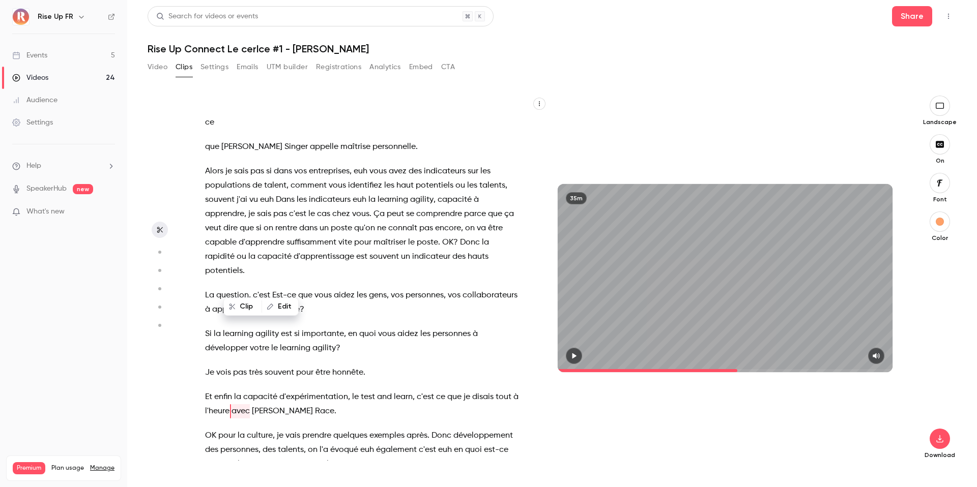
click at [580, 354] on button "button" at bounding box center [574, 356] width 16 height 16
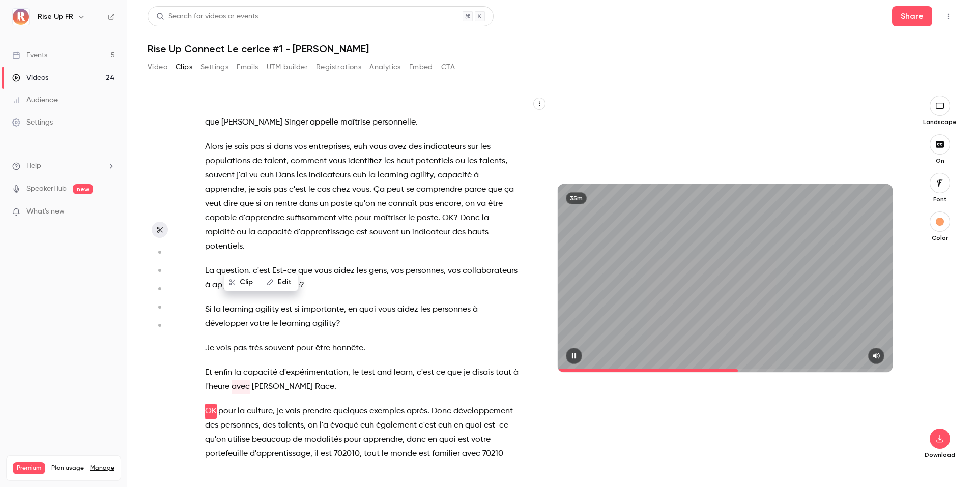
click at [577, 355] on icon "button" at bounding box center [574, 356] width 8 height 7
click at [575, 358] on icon "button" at bounding box center [574, 356] width 8 height 7
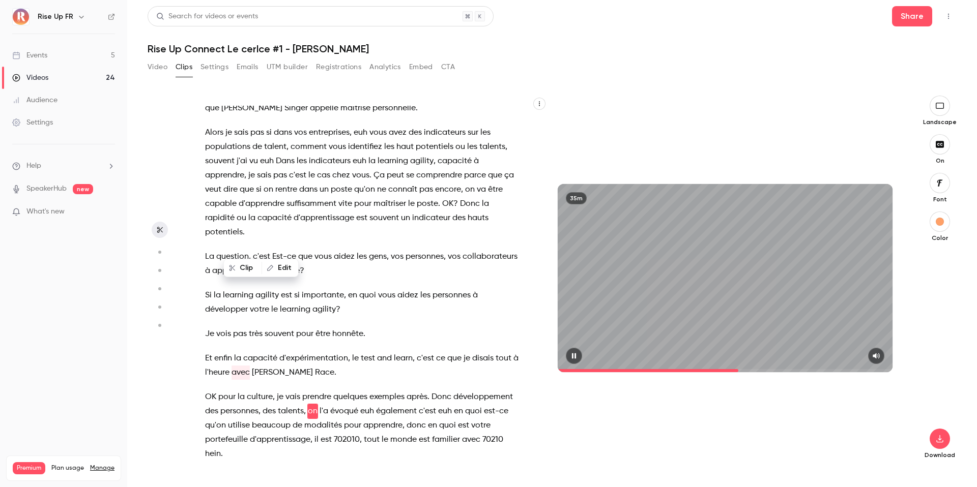
click at [576, 358] on icon "button" at bounding box center [574, 357] width 4 height 6
click at [572, 358] on icon "button" at bounding box center [574, 357] width 4 height 6
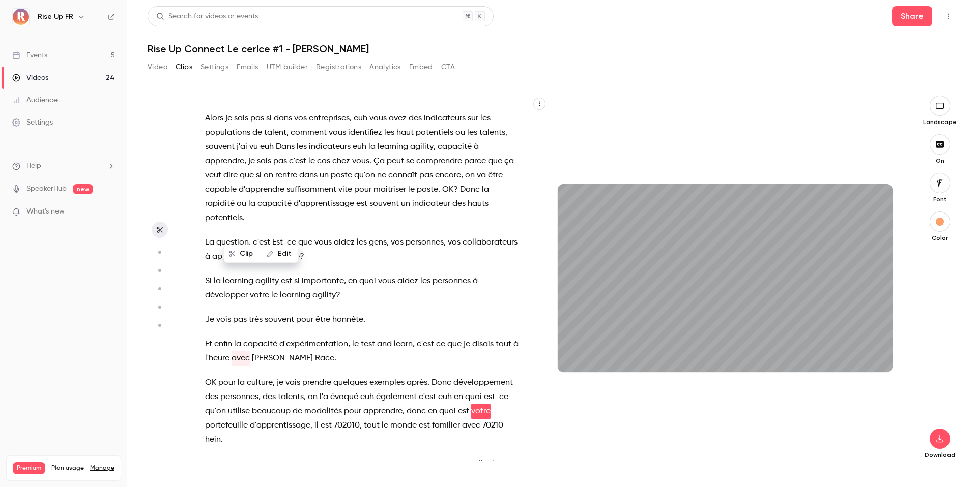
scroll to position [5050, 0]
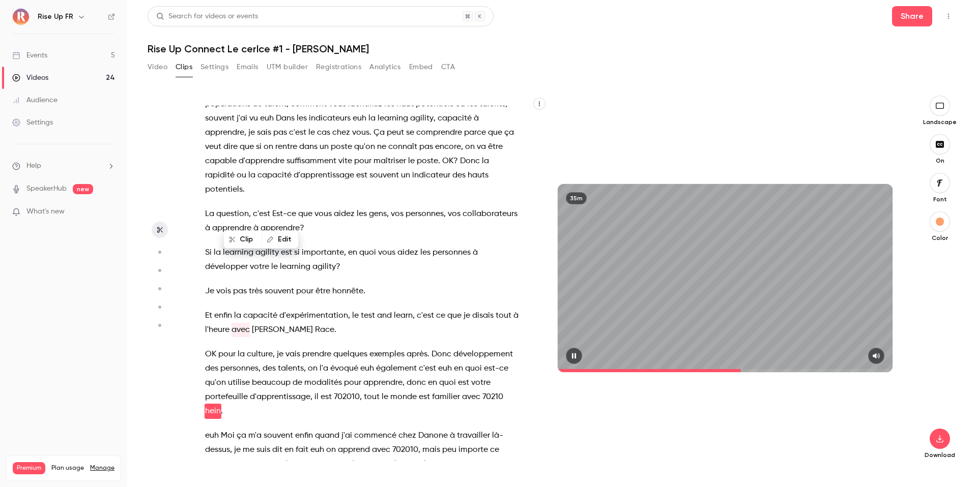
click at [614, 315] on div "35m" at bounding box center [725, 278] width 335 height 188
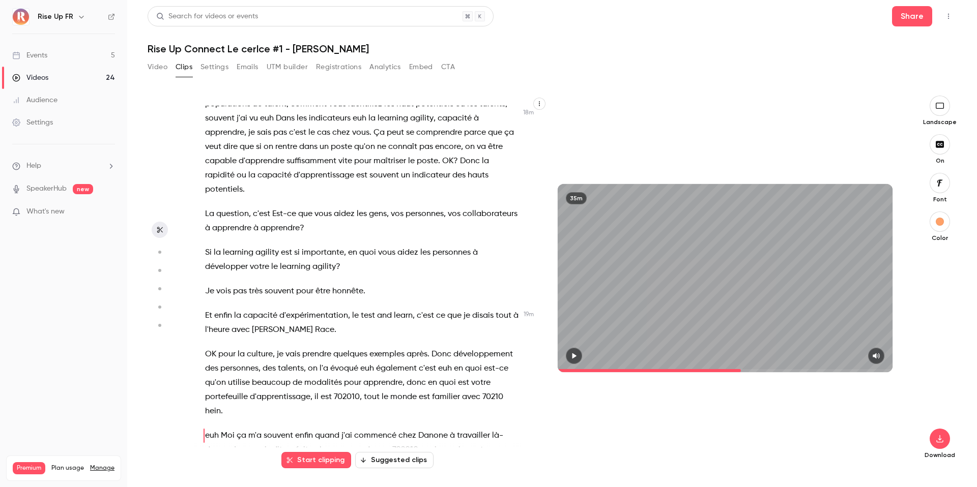
scroll to position [5089, 0]
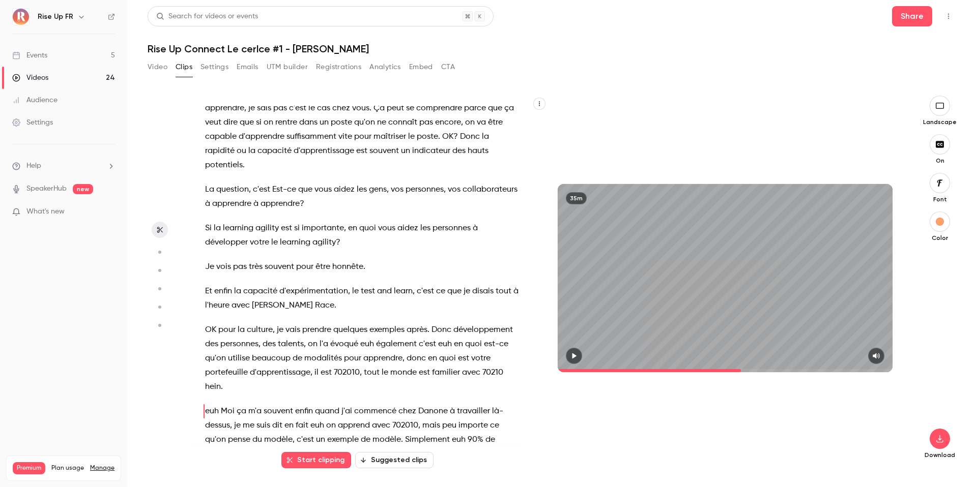
click at [575, 357] on icon "button" at bounding box center [574, 357] width 4 height 6
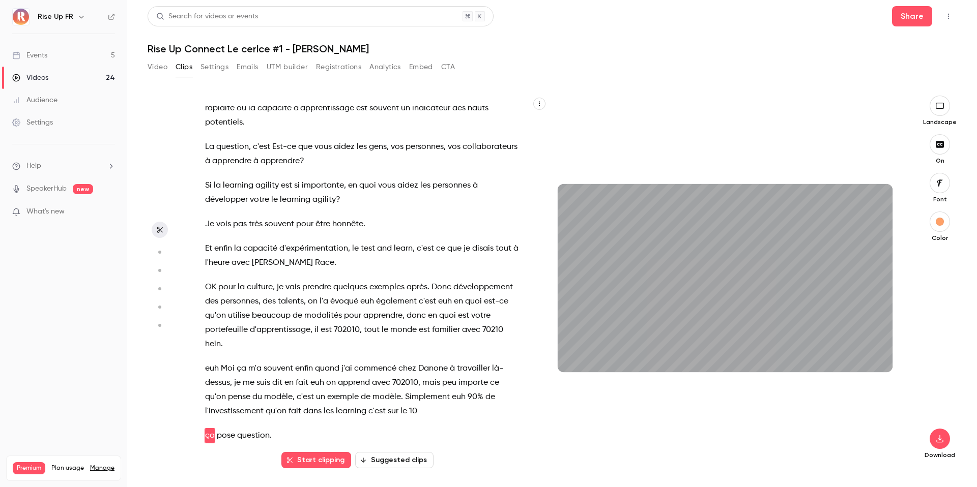
scroll to position [5156, 0]
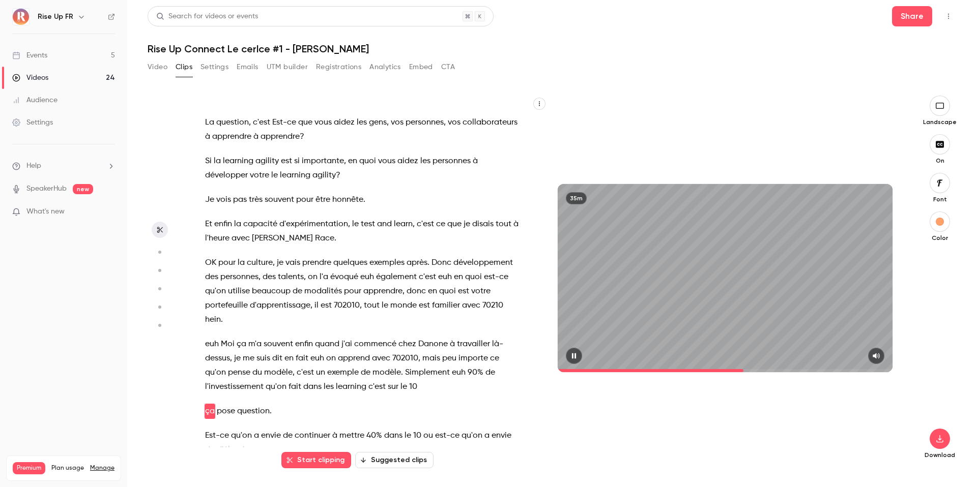
click at [570, 356] on icon "button" at bounding box center [574, 356] width 8 height 7
click at [572, 357] on icon "button" at bounding box center [574, 356] width 8 height 7
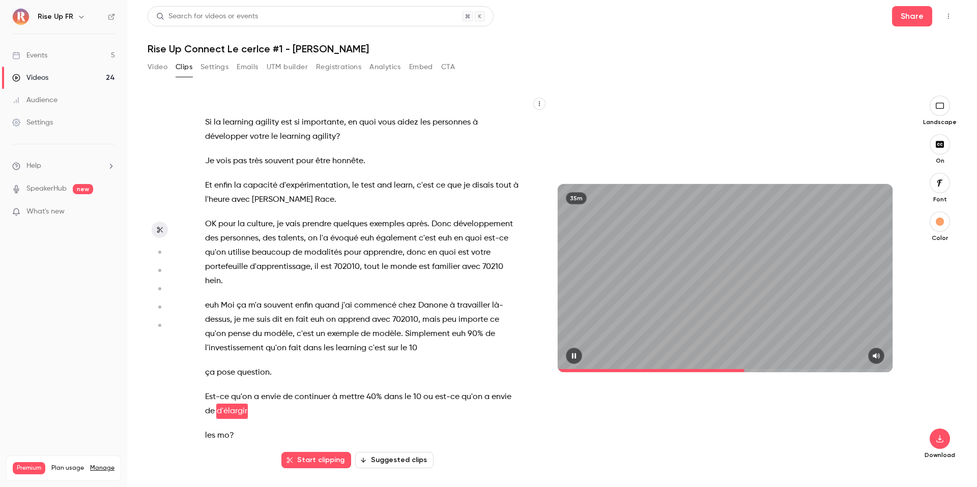
scroll to position [5219, 0]
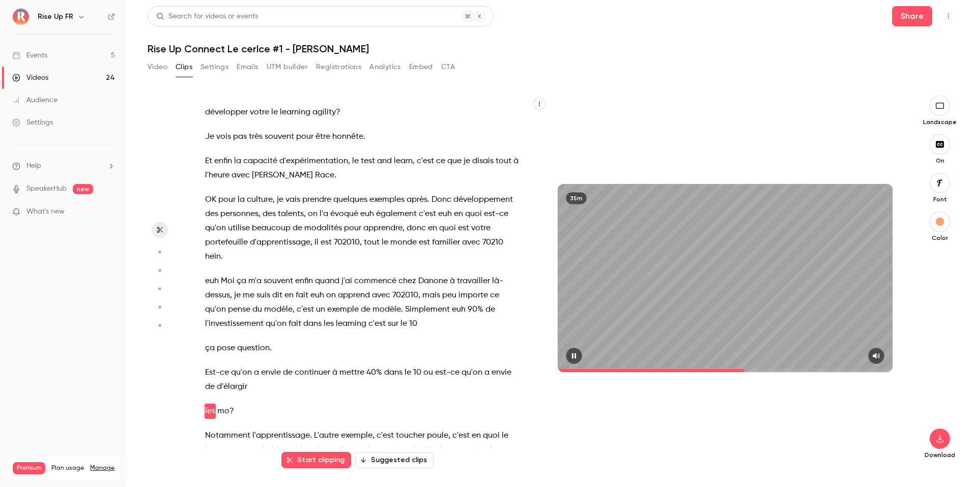
click at [574, 356] on icon "button" at bounding box center [574, 356] width 8 height 7
click at [577, 358] on icon "button" at bounding box center [574, 356] width 8 height 7
click at [573, 358] on icon "button" at bounding box center [574, 357] width 4 height 6
click at [575, 357] on icon "button" at bounding box center [574, 357] width 4 height 6
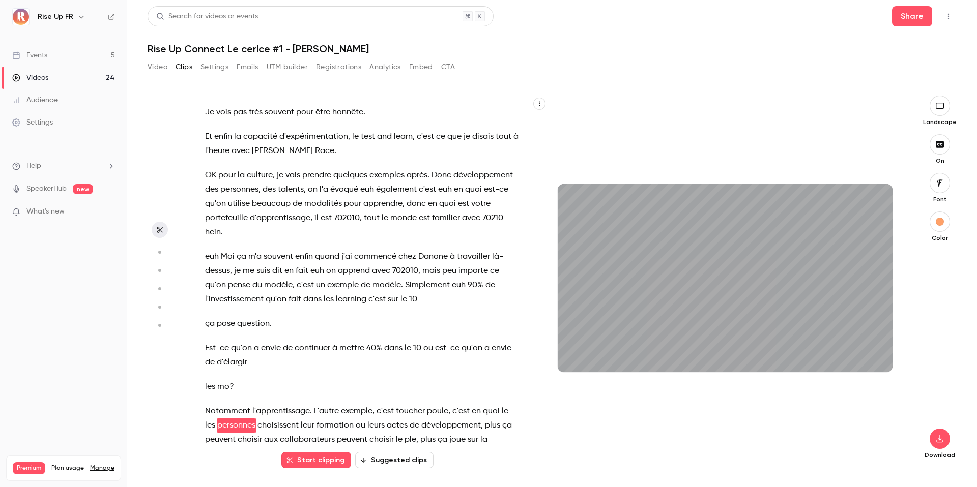
scroll to position [5258, 0]
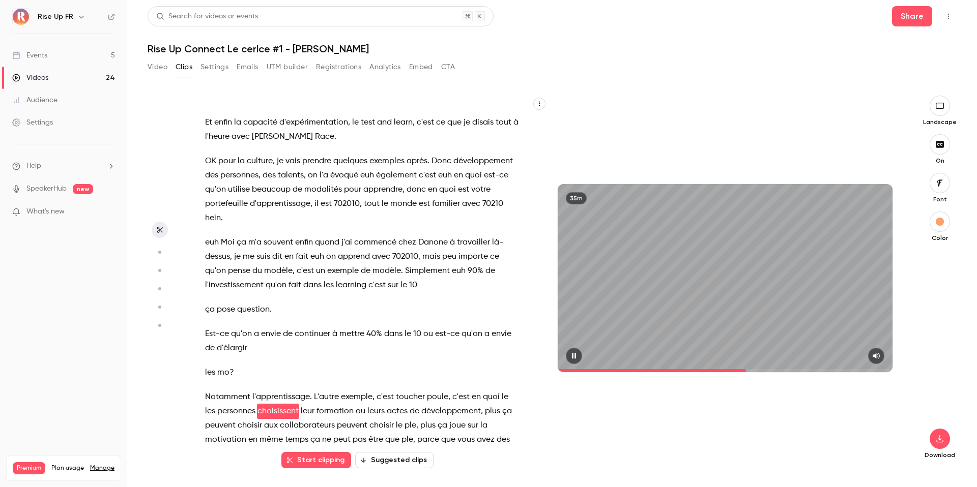
click at [609, 319] on div "35m" at bounding box center [725, 278] width 335 height 188
click at [577, 357] on icon "button" at bounding box center [574, 356] width 8 height 7
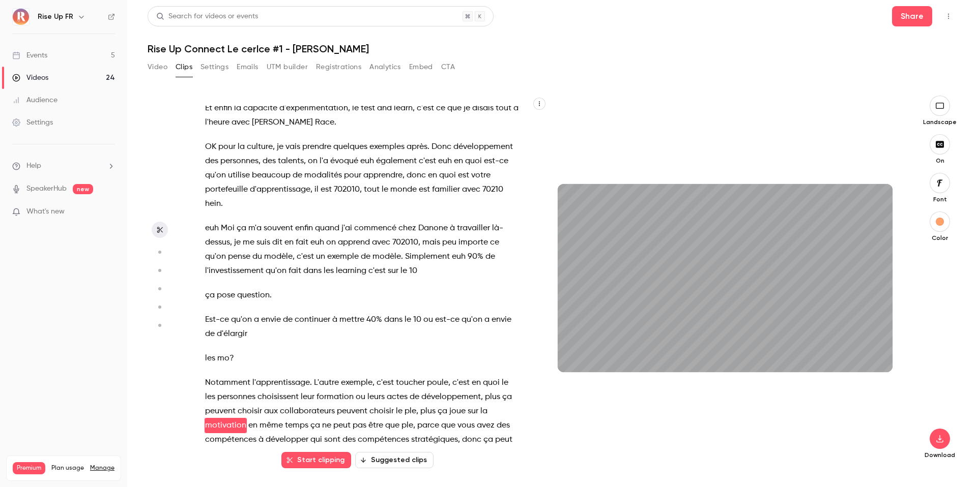
scroll to position [5286, 0]
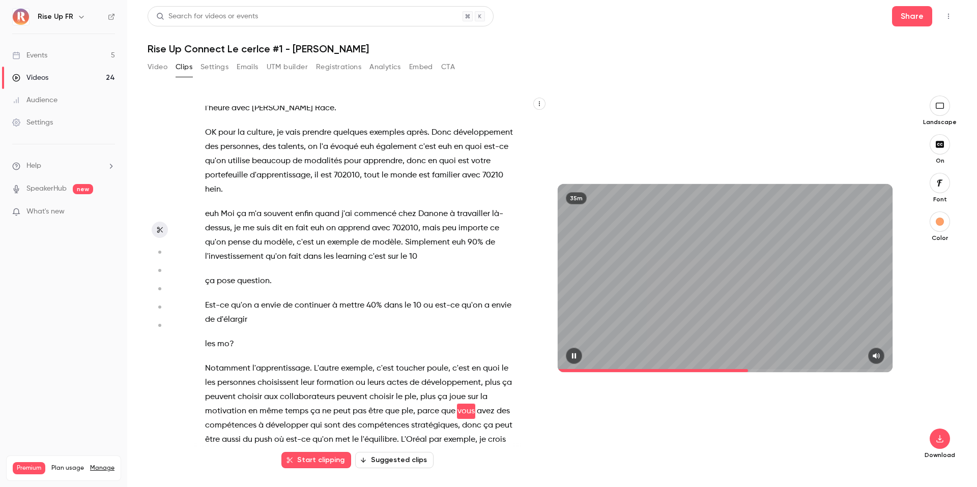
click at [569, 357] on button "button" at bounding box center [574, 356] width 16 height 16
click at [311, 362] on p "Notamment l'apprentissage . L'autre exemple , c'est toucher poule , c'est en qu…" at bounding box center [362, 419] width 314 height 114
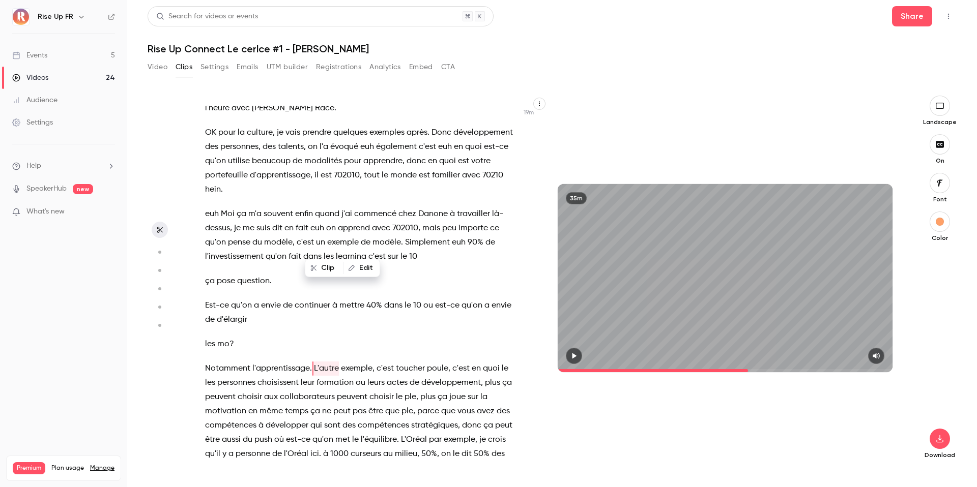
scroll to position [5243, 0]
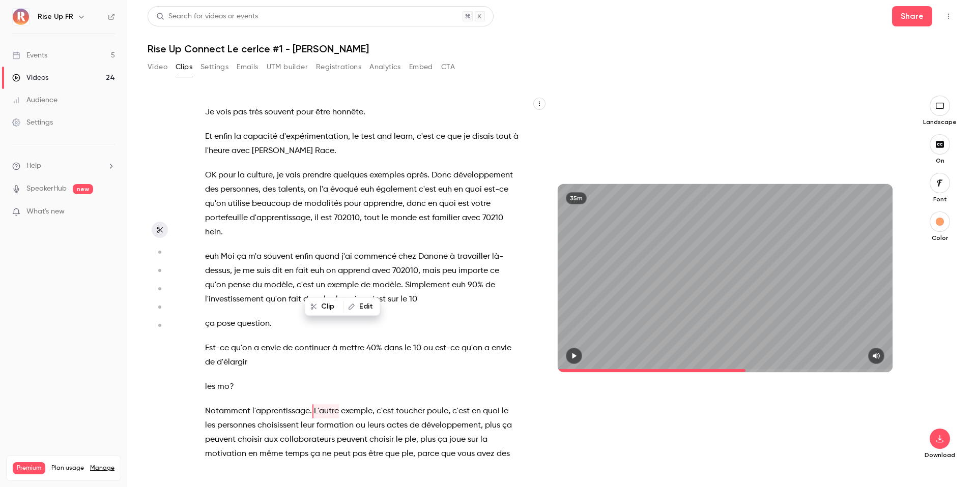
click at [573, 358] on icon "button" at bounding box center [574, 357] width 4 height 6
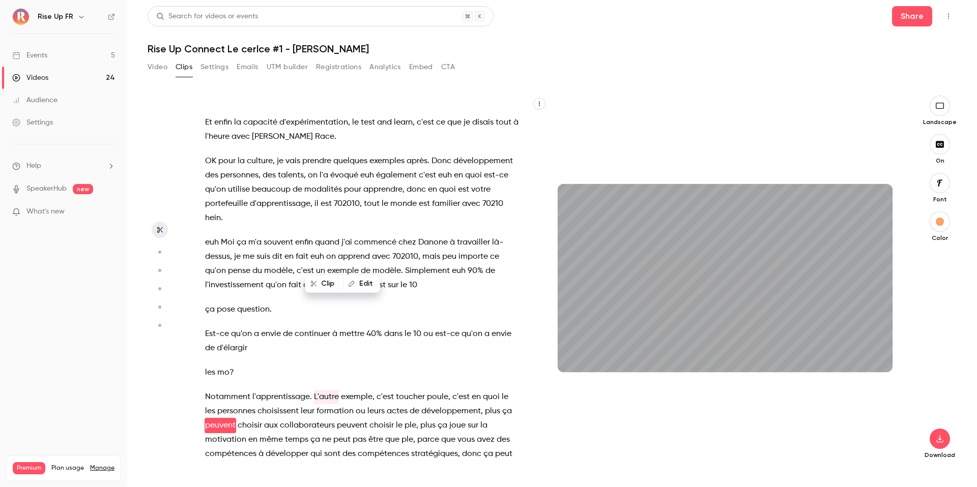
scroll to position [5272, 0]
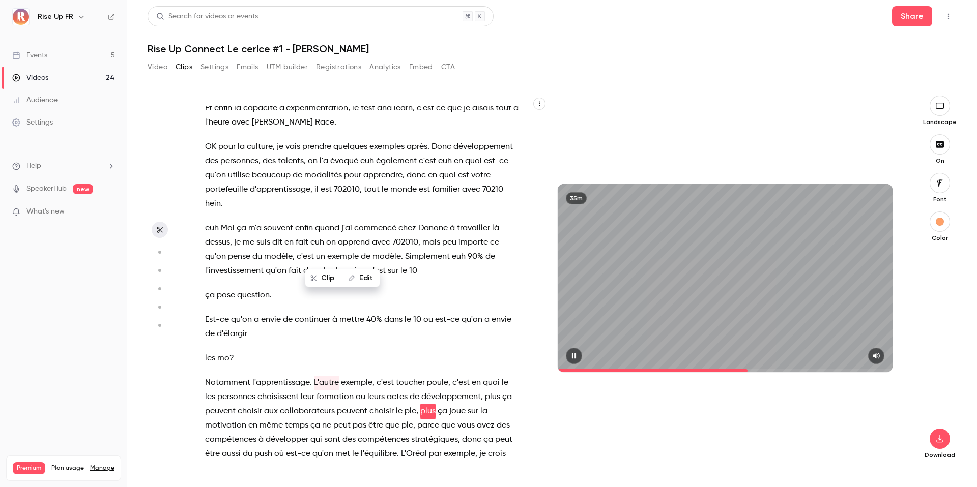
click at [572, 353] on icon "button" at bounding box center [574, 356] width 8 height 7
click at [574, 362] on button "button" at bounding box center [574, 356] width 16 height 16
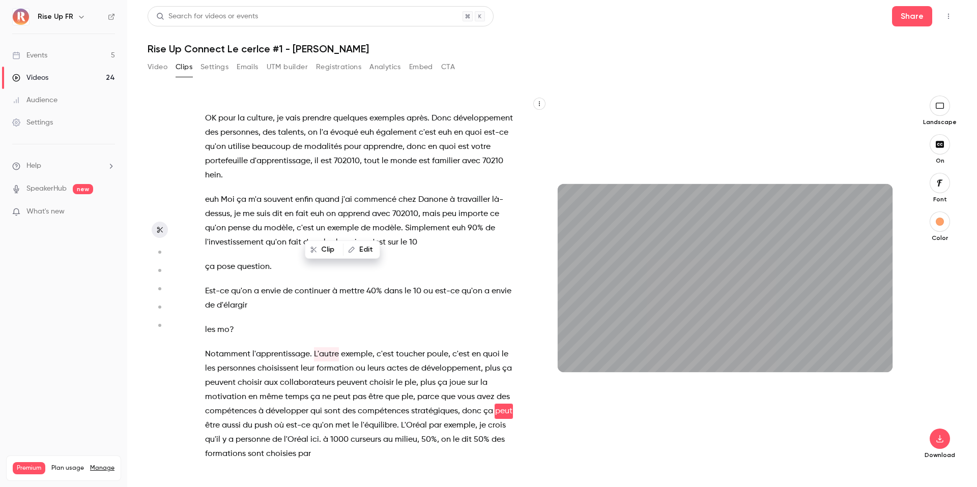
scroll to position [5315, 0]
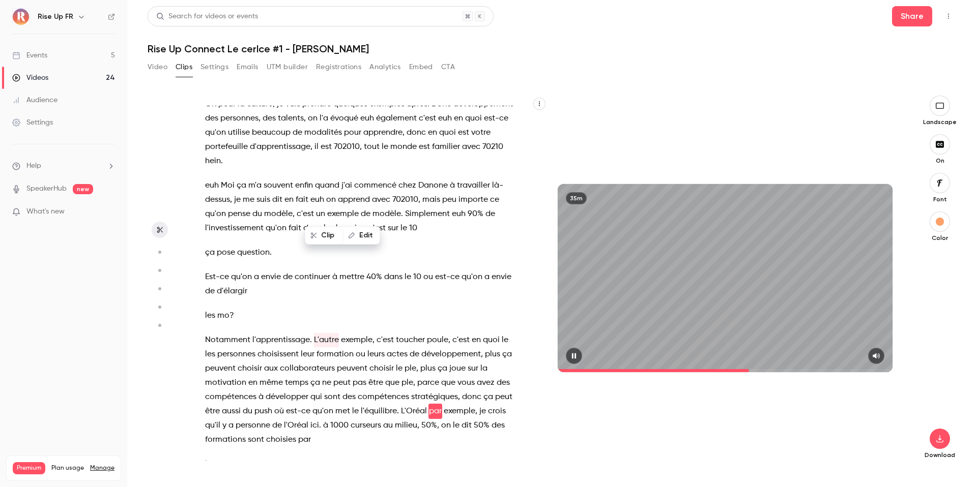
click at [576, 355] on icon "button" at bounding box center [574, 356] width 8 height 7
click at [579, 359] on button "button" at bounding box center [574, 356] width 16 height 16
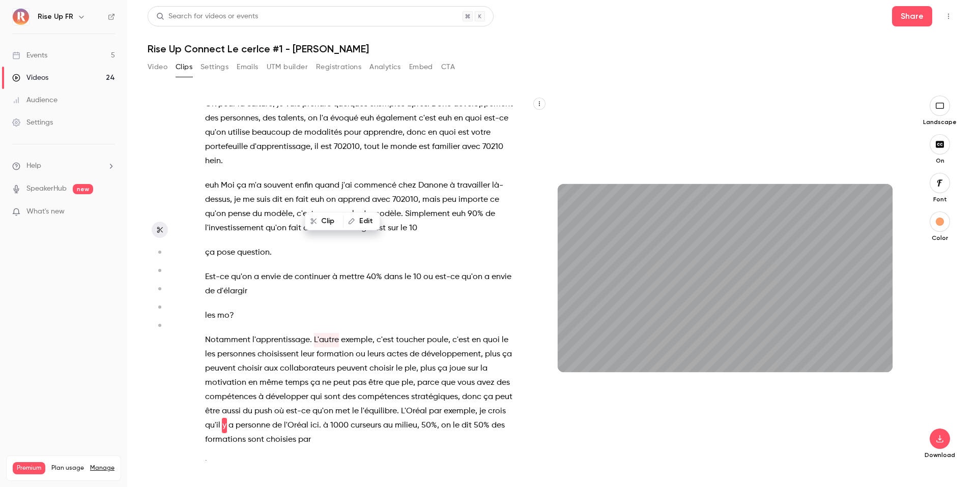
scroll to position [5329, 0]
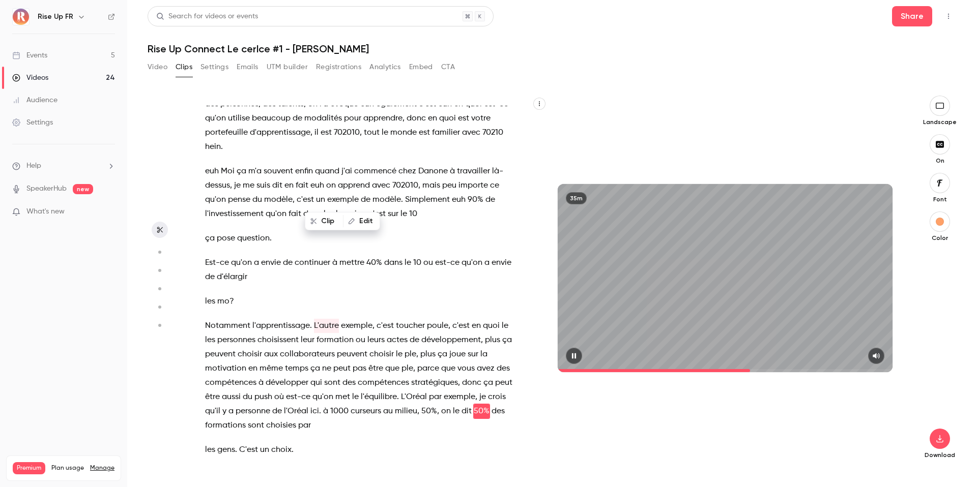
click at [626, 301] on div "35m" at bounding box center [725, 278] width 335 height 188
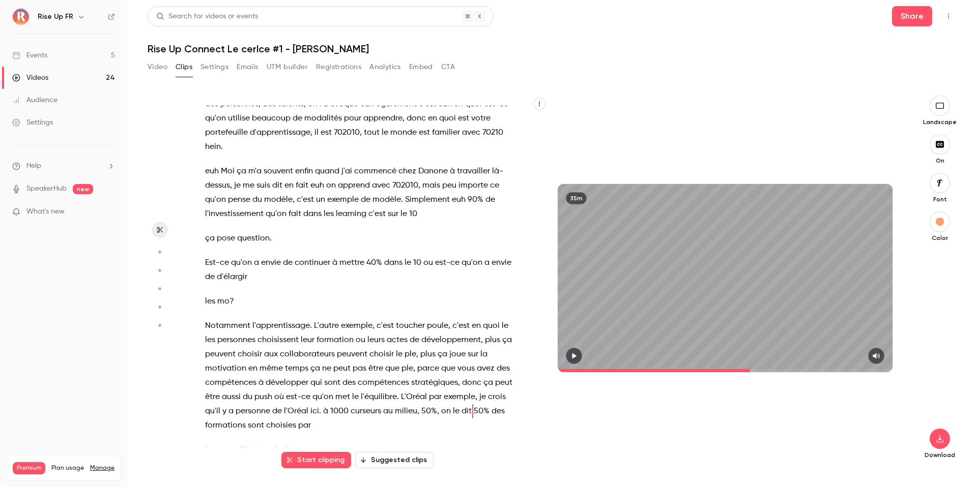
click at [575, 354] on icon "button" at bounding box center [574, 356] width 8 height 7
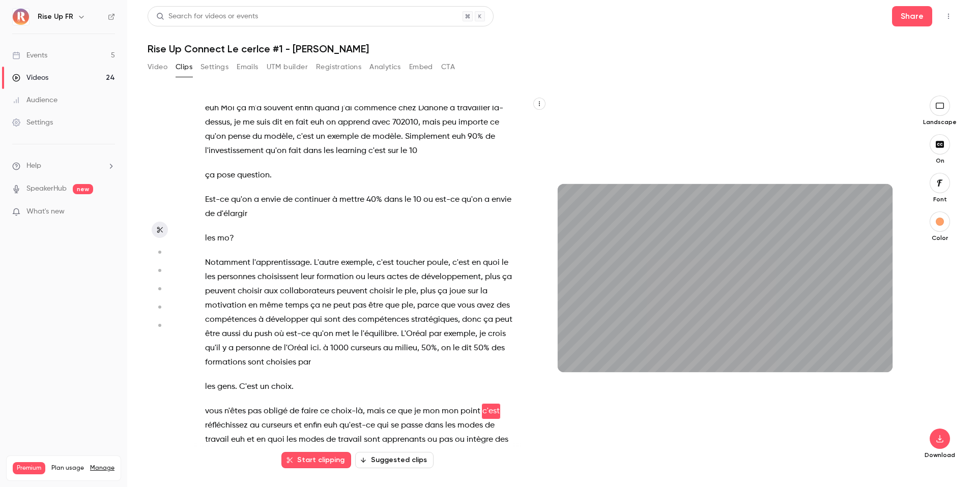
scroll to position [5406, 0]
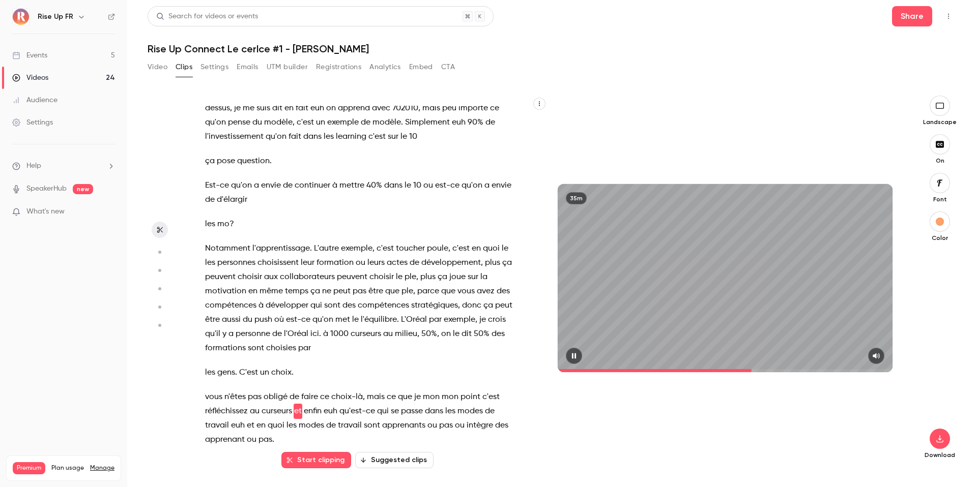
click at [574, 359] on icon "button" at bounding box center [574, 356] width 8 height 7
click at [576, 354] on icon "button" at bounding box center [574, 356] width 8 height 7
click at [613, 242] on div "35m" at bounding box center [725, 278] width 335 height 188
click at [575, 356] on icon "button" at bounding box center [574, 357] width 4 height 6
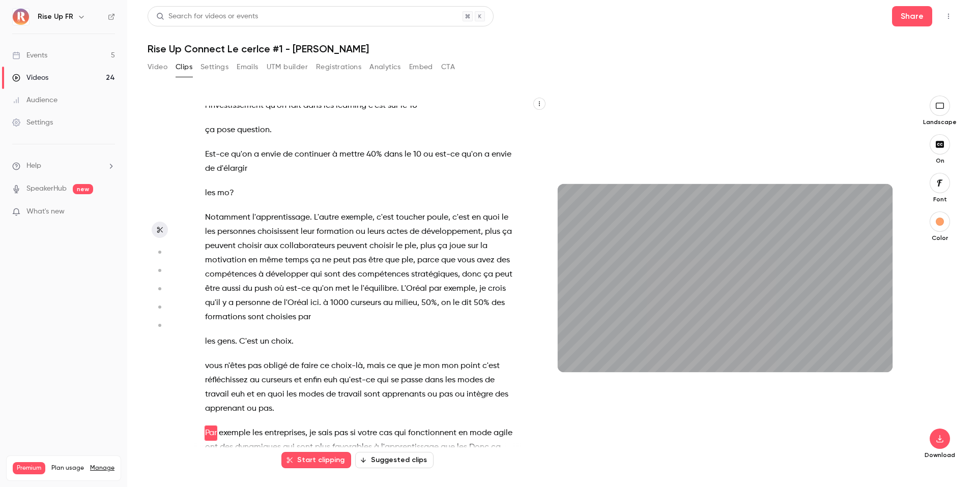
scroll to position [5459, 0]
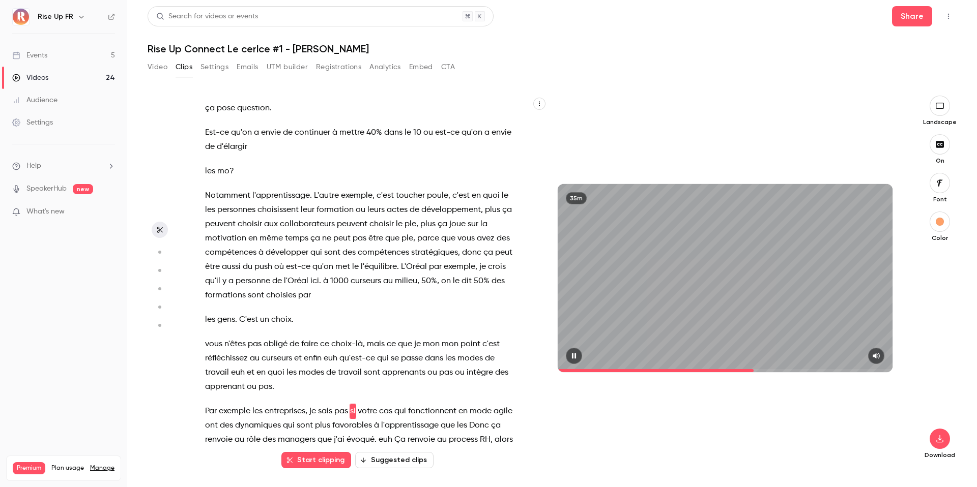
click at [572, 357] on icon "button" at bounding box center [574, 356] width 8 height 7
click at [571, 355] on icon "button" at bounding box center [574, 356] width 8 height 7
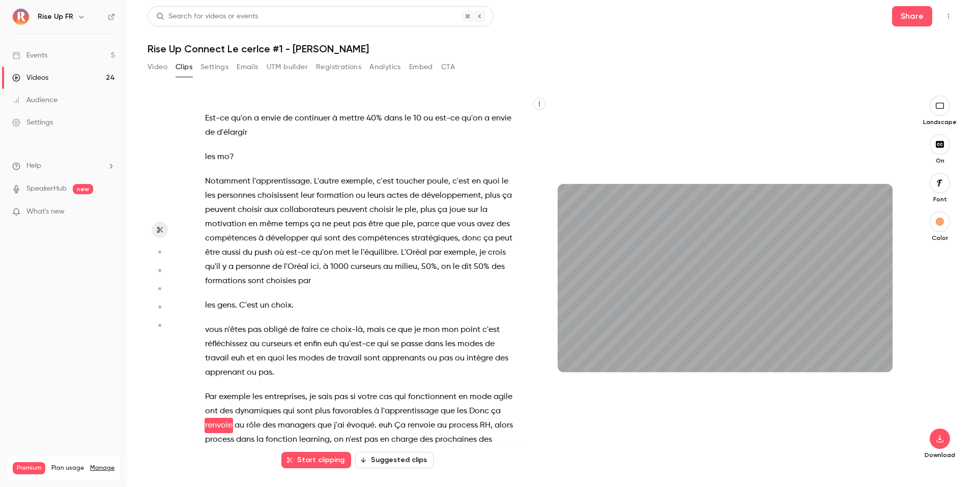
scroll to position [5488, 0]
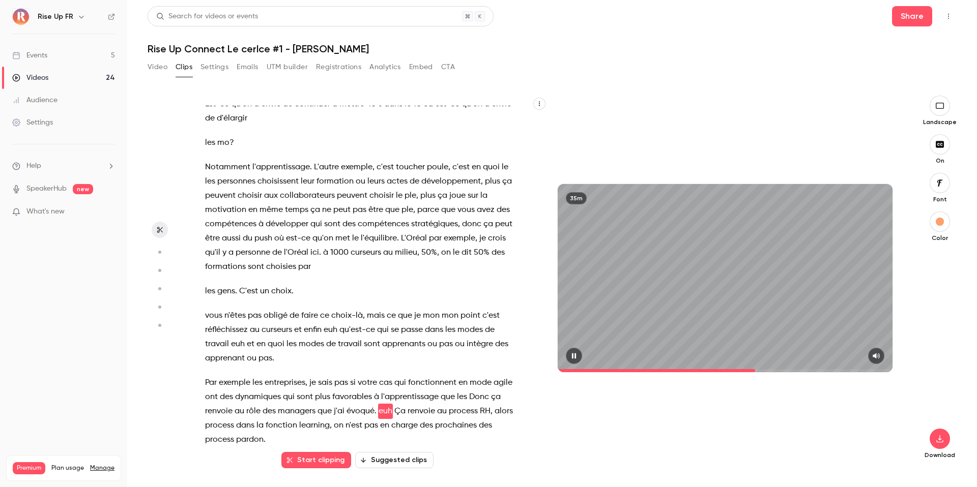
click at [569, 356] on button "button" at bounding box center [574, 356] width 16 height 16
click at [208, 376] on span "Par" at bounding box center [211, 383] width 12 height 14
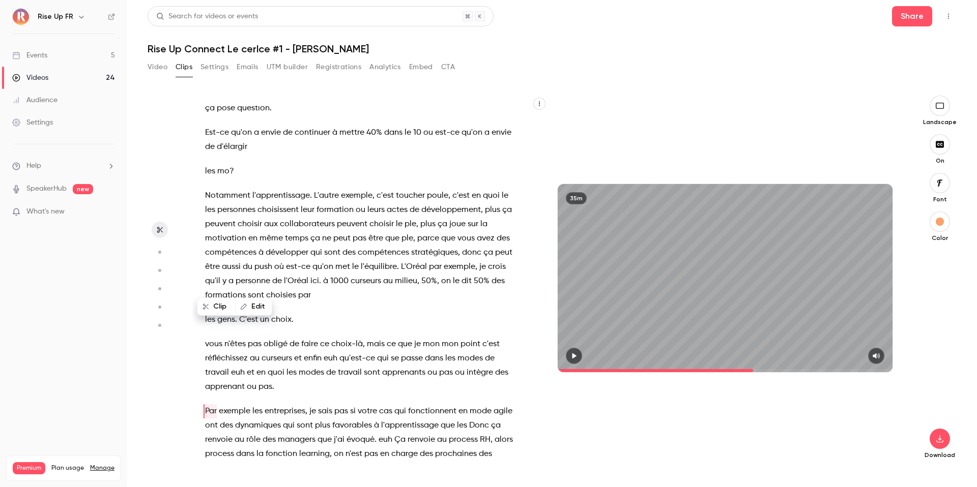
click at [574, 357] on icon "button" at bounding box center [574, 357] width 4 height 6
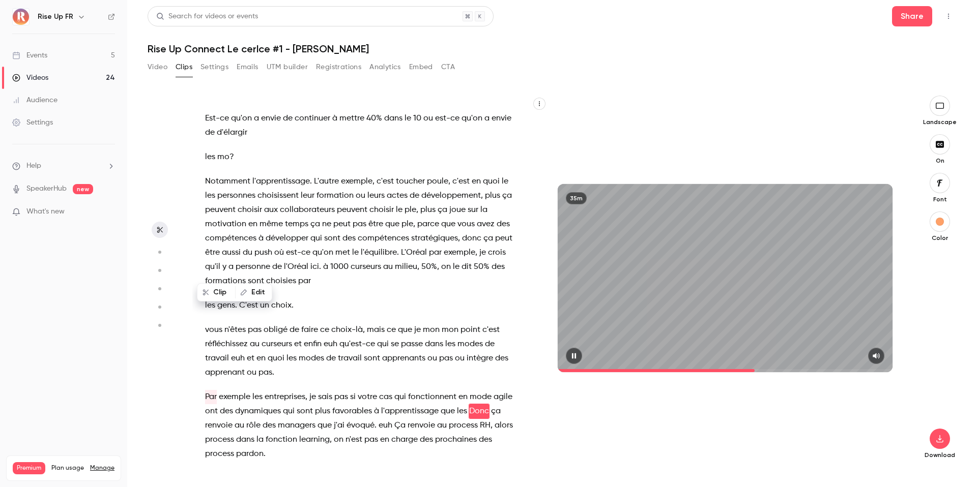
click at [575, 357] on icon "button" at bounding box center [574, 357] width 4 height 6
click at [334, 404] on span "favorables" at bounding box center [352, 411] width 40 height 14
click at [572, 354] on icon "button" at bounding box center [574, 356] width 8 height 7
click at [575, 357] on icon "button" at bounding box center [574, 357] width 4 height 6
click at [574, 359] on icon "button" at bounding box center [574, 356] width 8 height 7
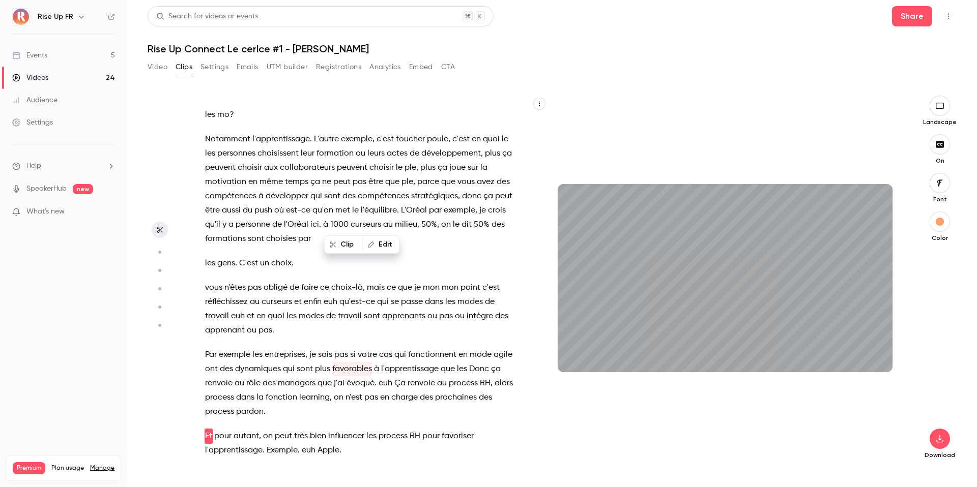
scroll to position [5541, 0]
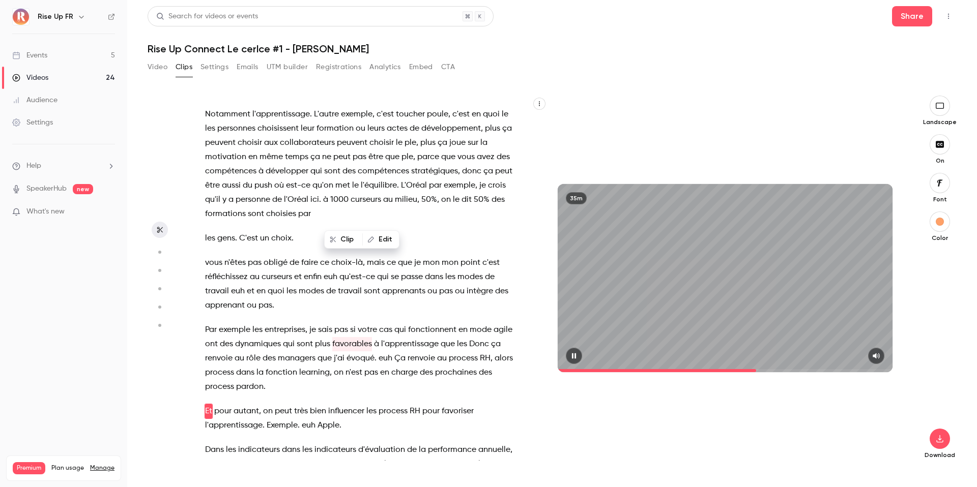
click at [577, 356] on icon "button" at bounding box center [574, 356] width 8 height 7
click at [575, 357] on icon "button" at bounding box center [574, 357] width 4 height 6
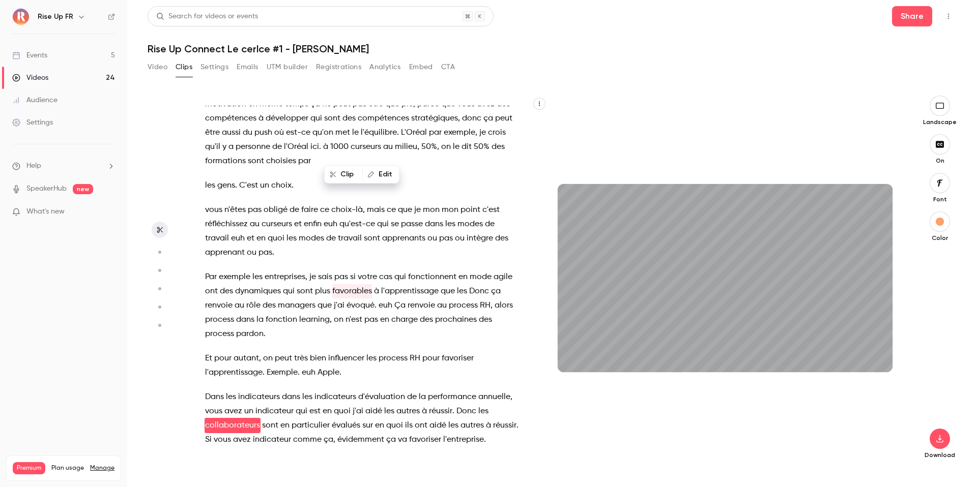
scroll to position [5608, 0]
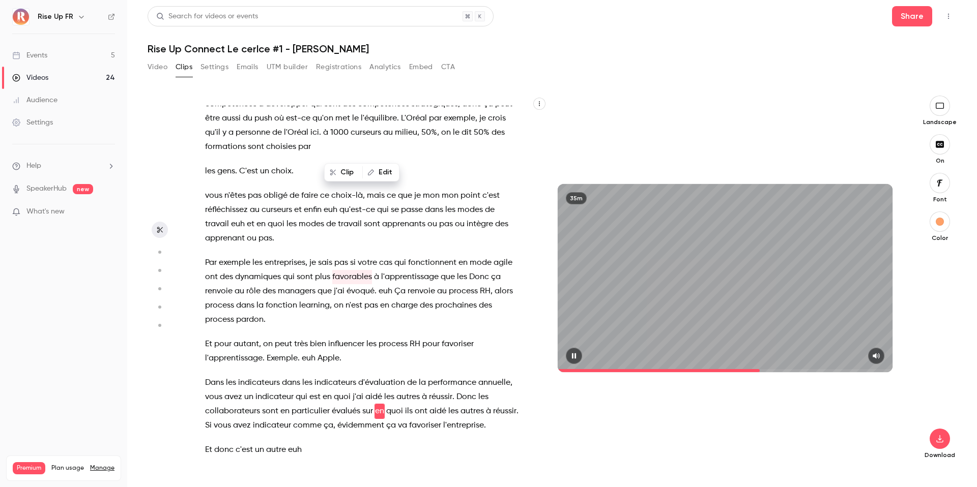
click at [576, 354] on icon "button" at bounding box center [574, 357] width 4 height 6
click at [575, 356] on icon "button" at bounding box center [574, 357] width 4 height 6
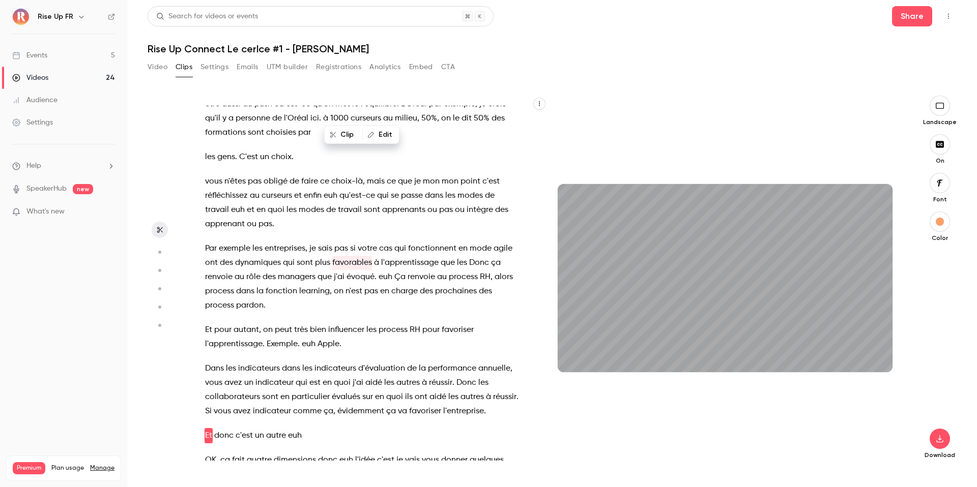
scroll to position [5646, 0]
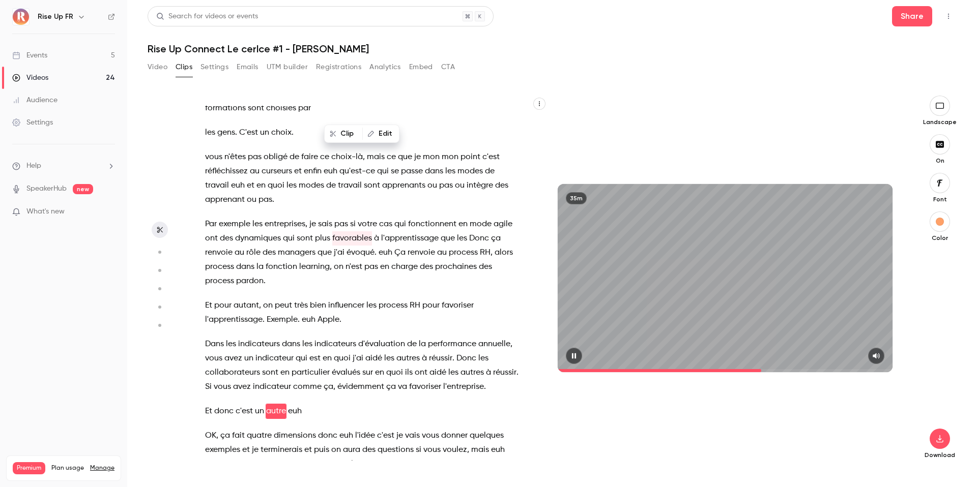
click at [338, 380] on span "évidemment" at bounding box center [360, 387] width 47 height 14
click at [575, 356] on icon "button" at bounding box center [574, 357] width 4 height 6
click at [362, 380] on span "évidemment" at bounding box center [360, 387] width 47 height 14
click at [341, 366] on span "évalués" at bounding box center [346, 373] width 28 height 14
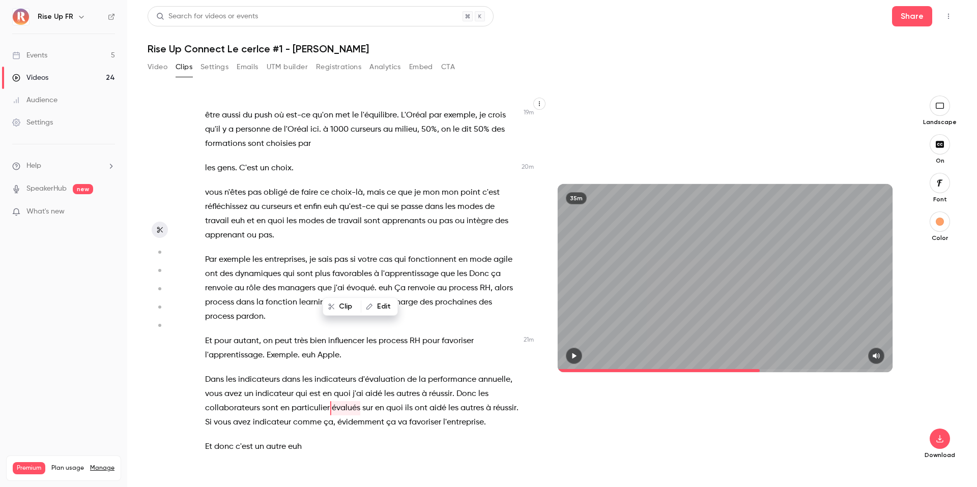
scroll to position [5608, 0]
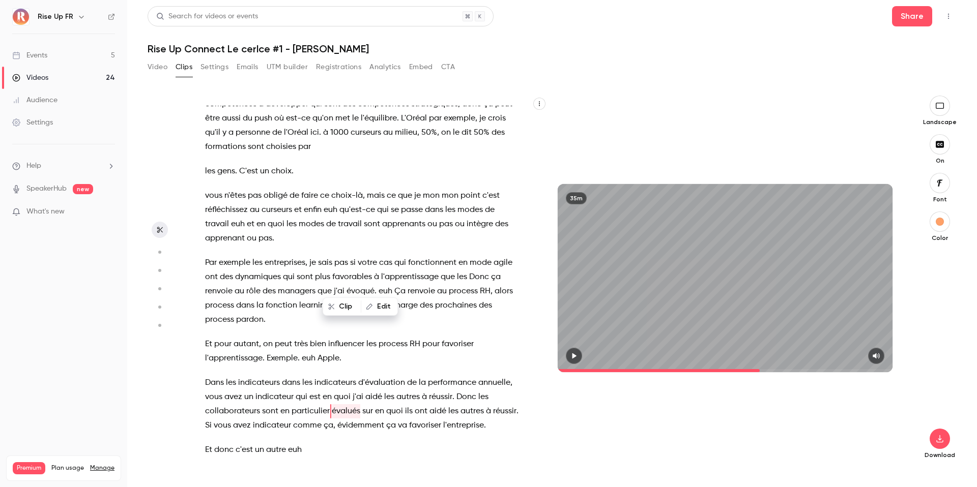
click at [337, 404] on span "évalués" at bounding box center [346, 411] width 28 height 14
click at [337, 295] on div "Clip Edit" at bounding box center [364, 306] width 67 height 33
click at [337, 419] on span "évidemment" at bounding box center [360, 426] width 47 height 14
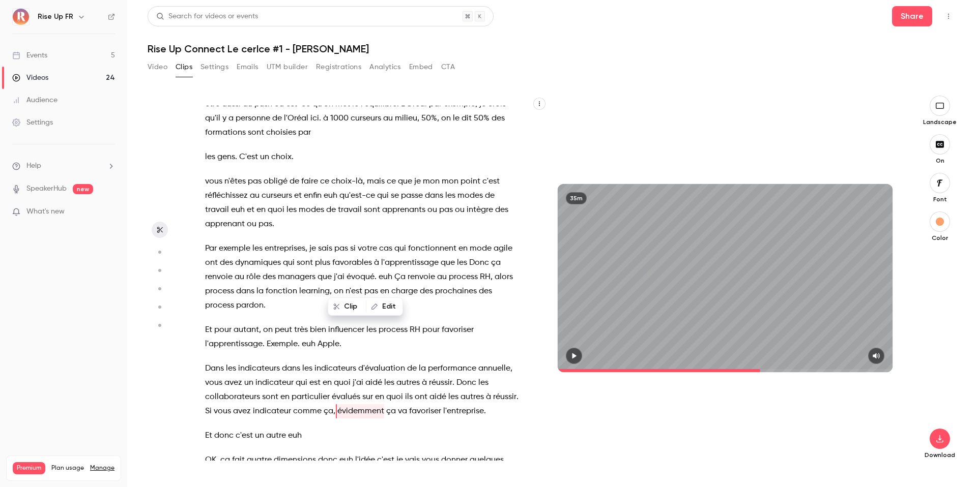
click at [572, 361] on button "button" at bounding box center [574, 356] width 16 height 16
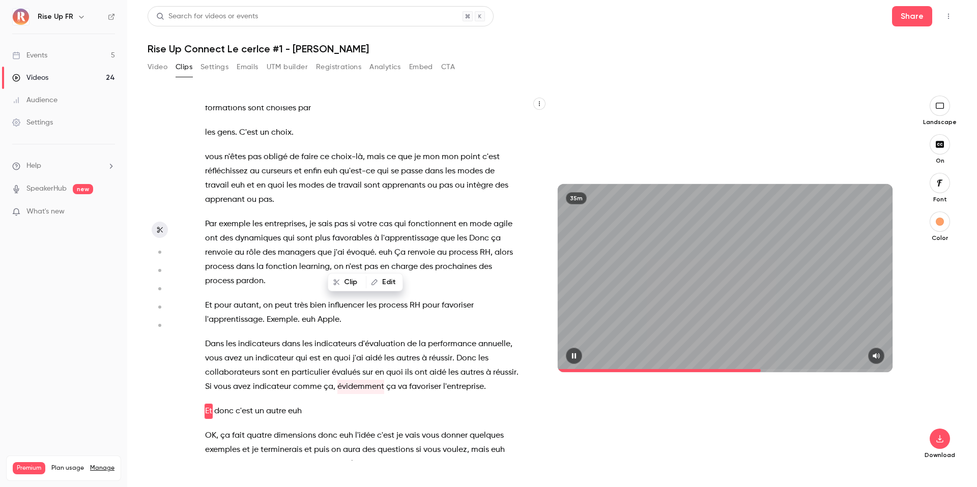
click at [572, 361] on button "button" at bounding box center [574, 356] width 16 height 16
click at [301, 366] on span "particulier" at bounding box center [311, 373] width 38 height 14
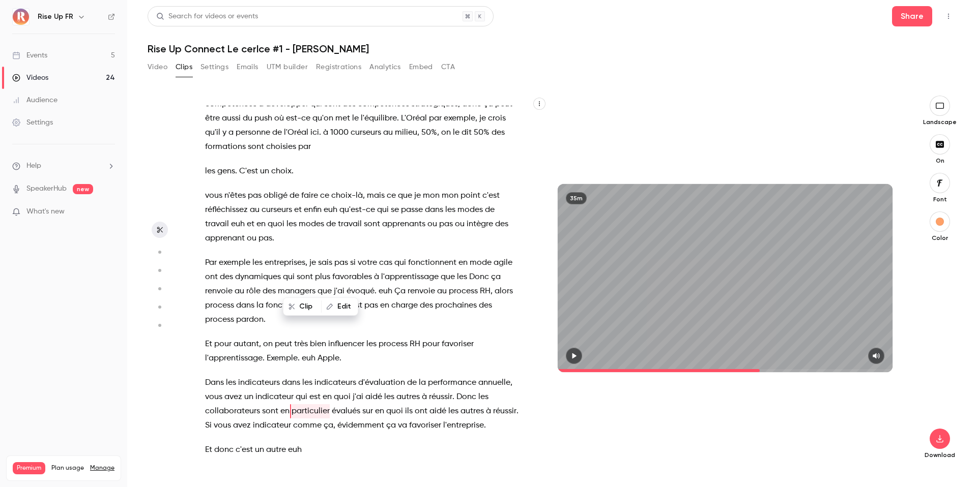
click at [570, 358] on icon "button" at bounding box center [574, 356] width 8 height 7
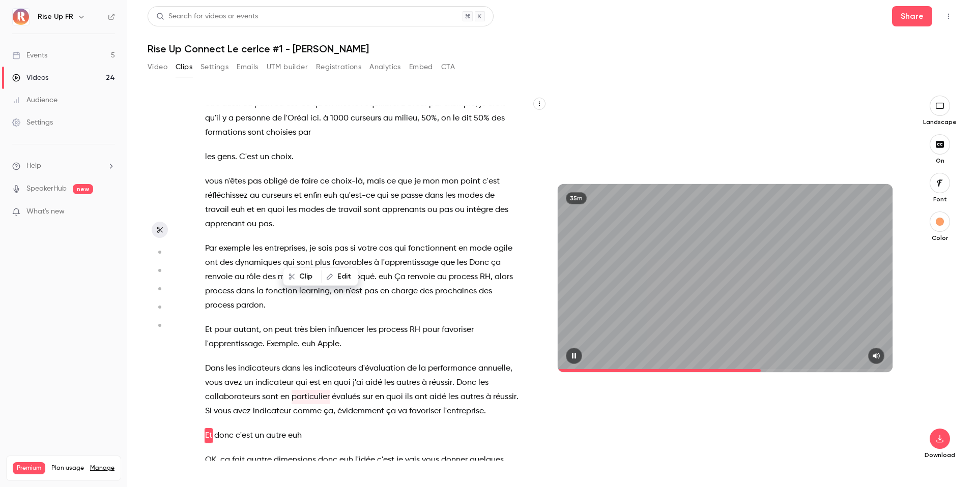
scroll to position [5646, 0]
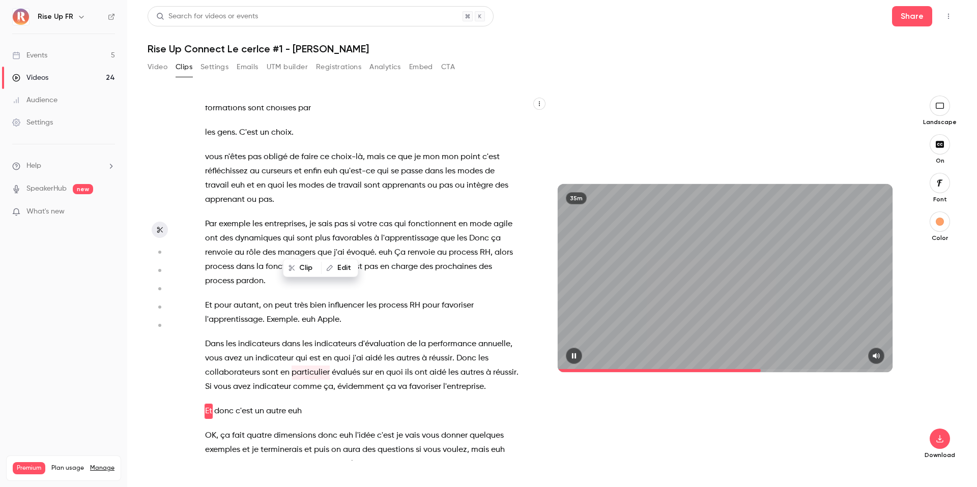
click at [571, 357] on icon "button" at bounding box center [574, 356] width 8 height 7
click at [573, 358] on icon "button" at bounding box center [574, 357] width 4 height 6
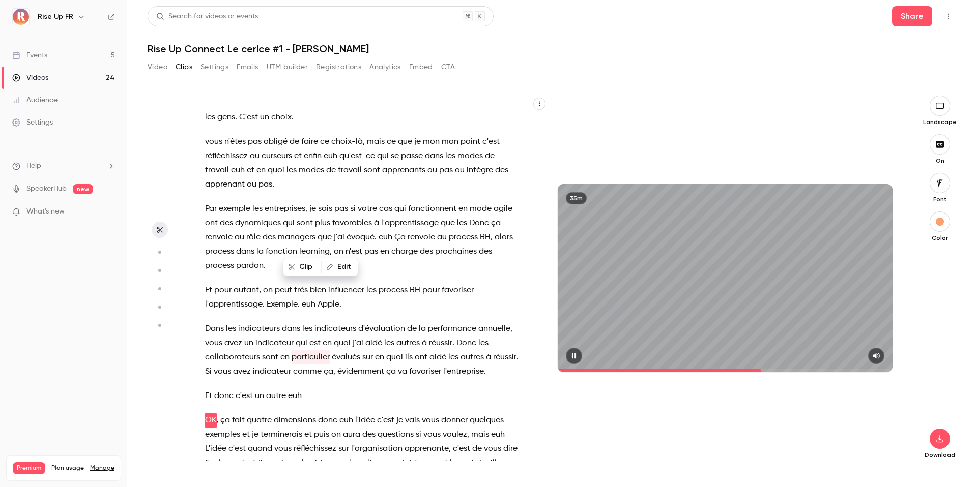
scroll to position [5671, 0]
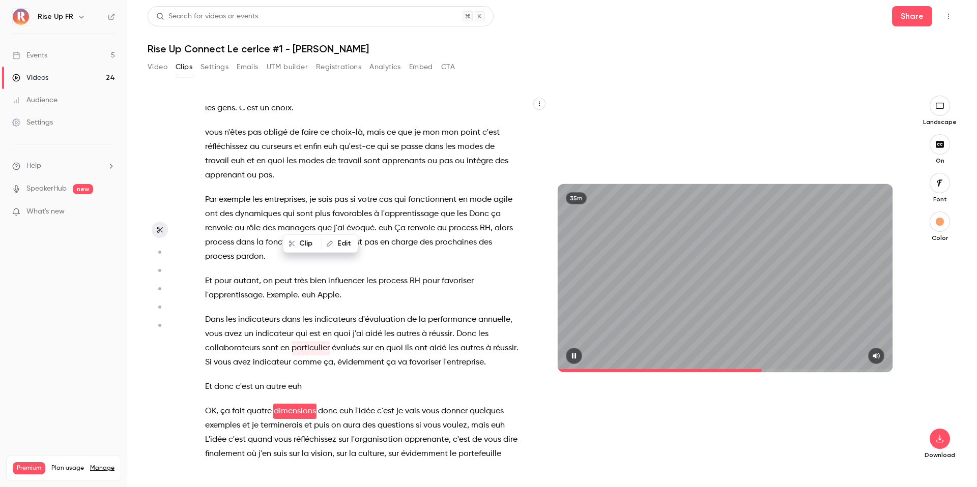
click at [574, 358] on icon "button" at bounding box center [574, 356] width 8 height 7
click at [572, 357] on icon "button" at bounding box center [574, 357] width 4 height 6
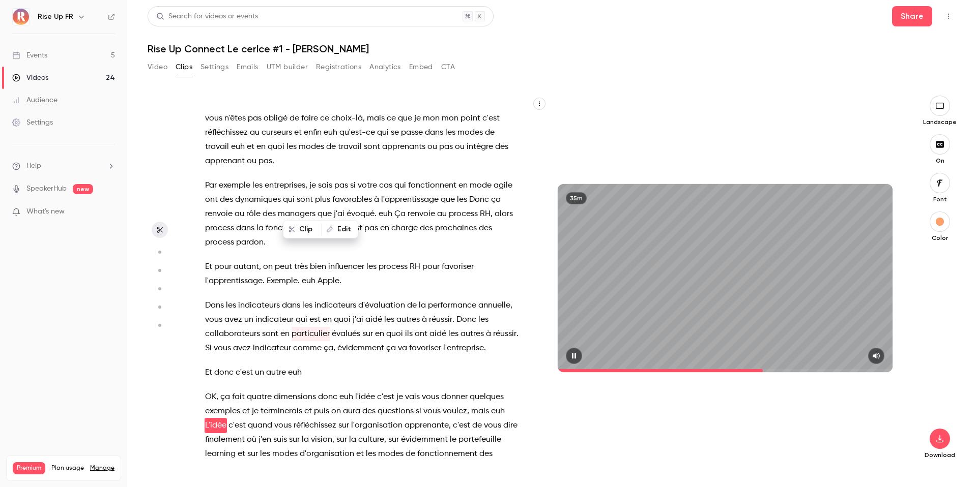
scroll to position [5699, 0]
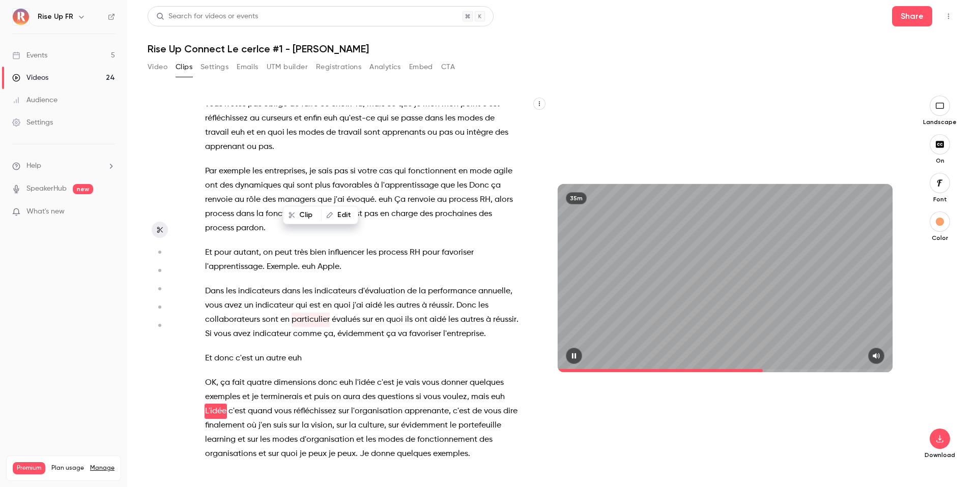
click at [571, 356] on icon "button" at bounding box center [574, 356] width 8 height 7
click at [574, 358] on icon "button" at bounding box center [574, 356] width 8 height 7
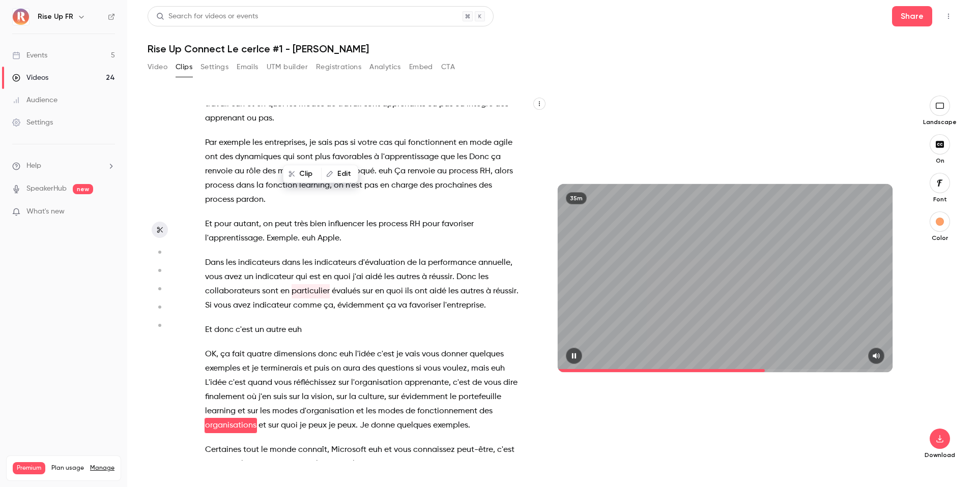
scroll to position [5742, 0]
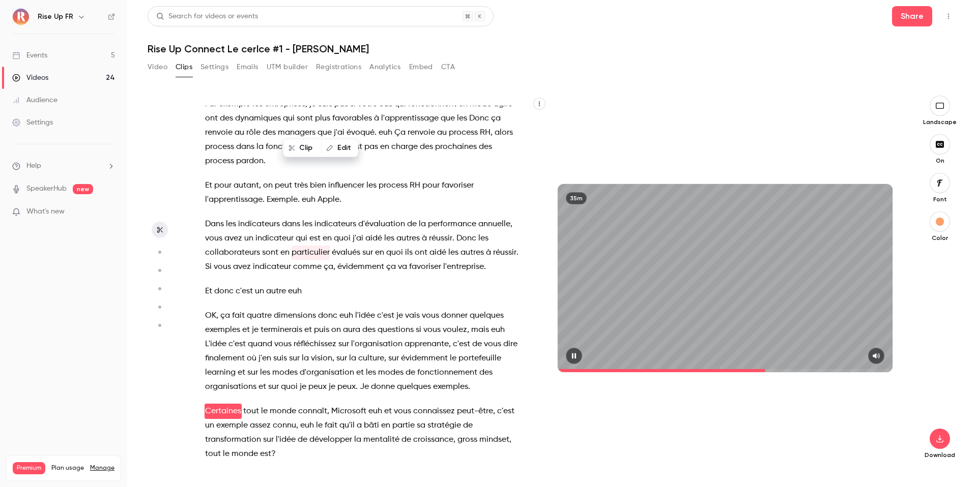
click at [574, 363] on span at bounding box center [725, 371] width 335 height 16
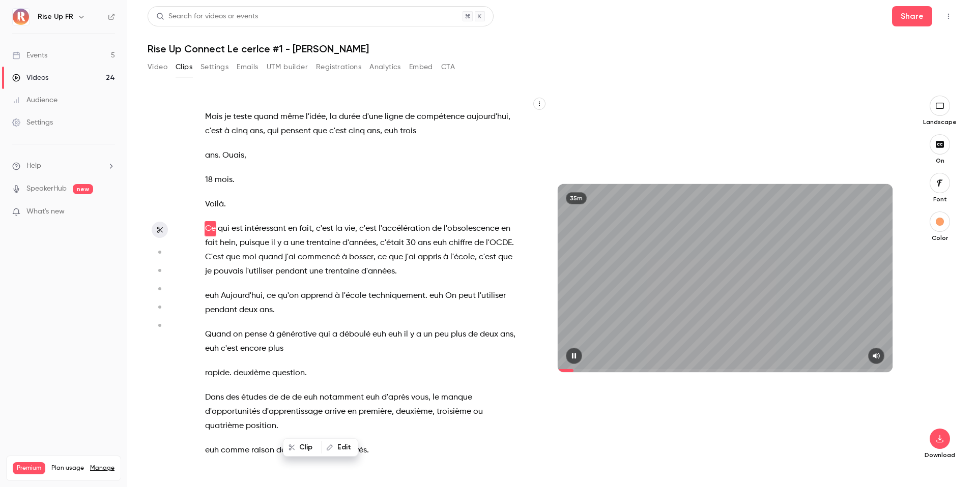
scroll to position [293, 0]
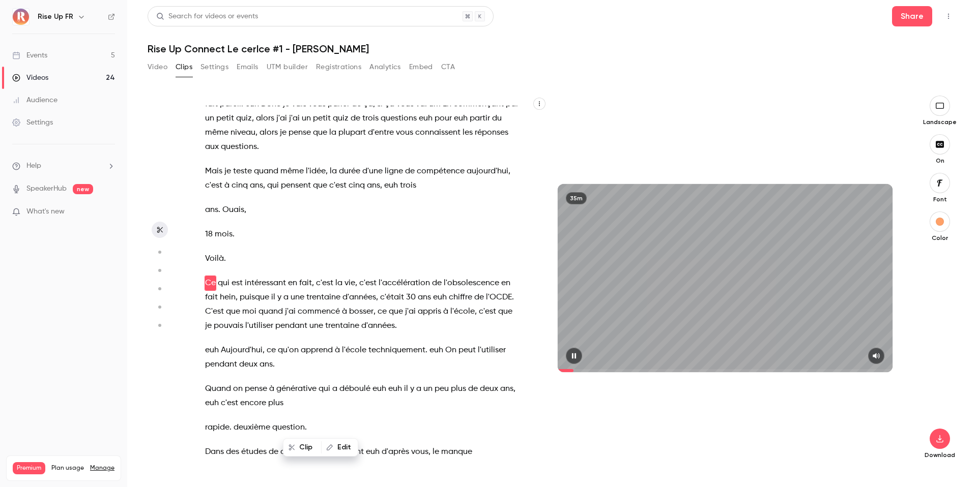
click at [574, 358] on icon "button" at bounding box center [574, 356] width 8 height 7
click at [760, 372] on div "35m" at bounding box center [724, 278] width 355 height 365
click at [759, 371] on span at bounding box center [725, 370] width 335 height 3
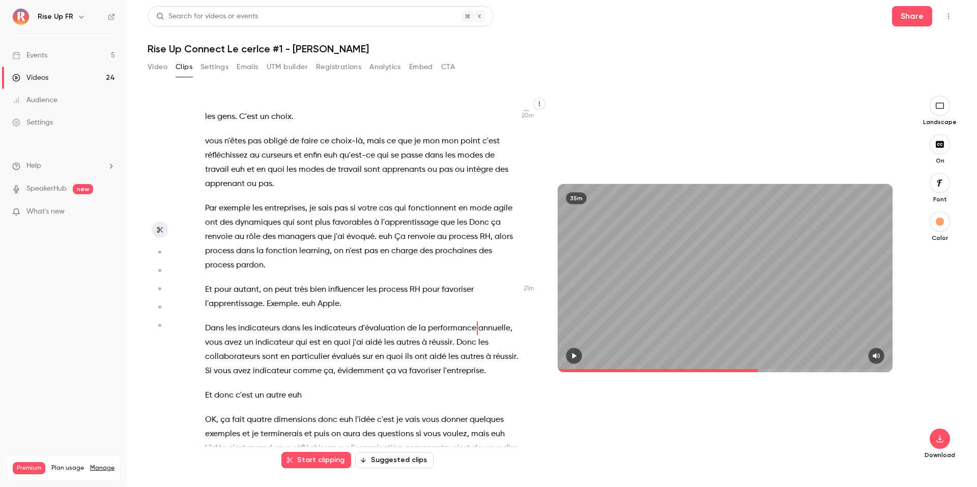
scroll to position [5664, 0]
click at [207, 482] on span "organisations" at bounding box center [230, 489] width 51 height 14
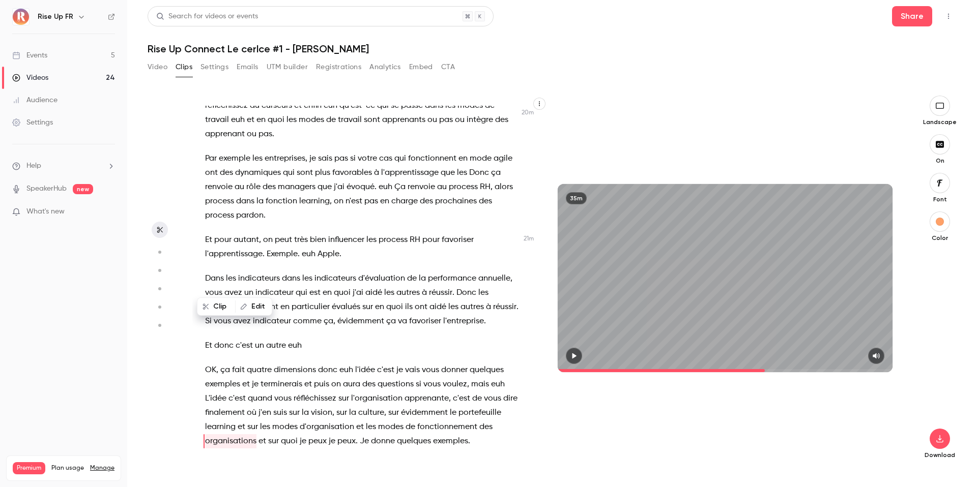
scroll to position [5742, 0]
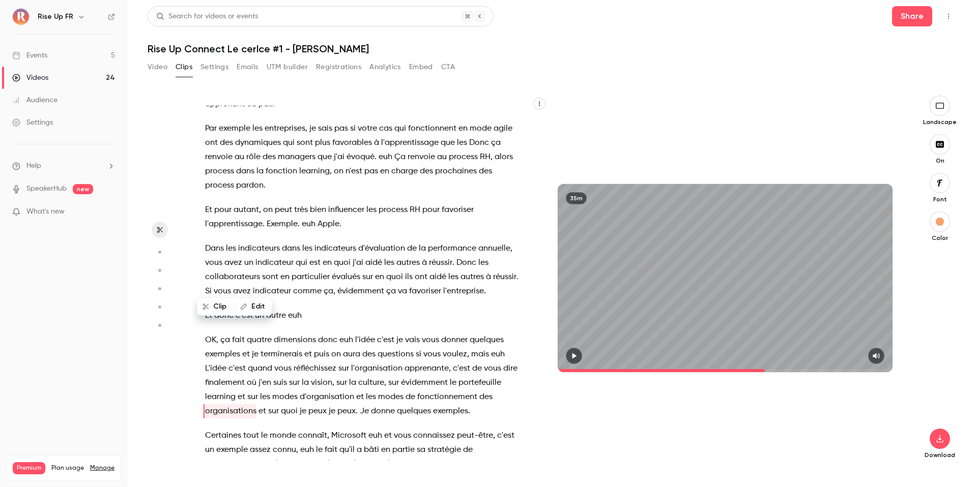
click at [572, 358] on icon "button" at bounding box center [574, 356] width 8 height 7
type input "****"
